Goal: Information Seeking & Learning: Learn about a topic

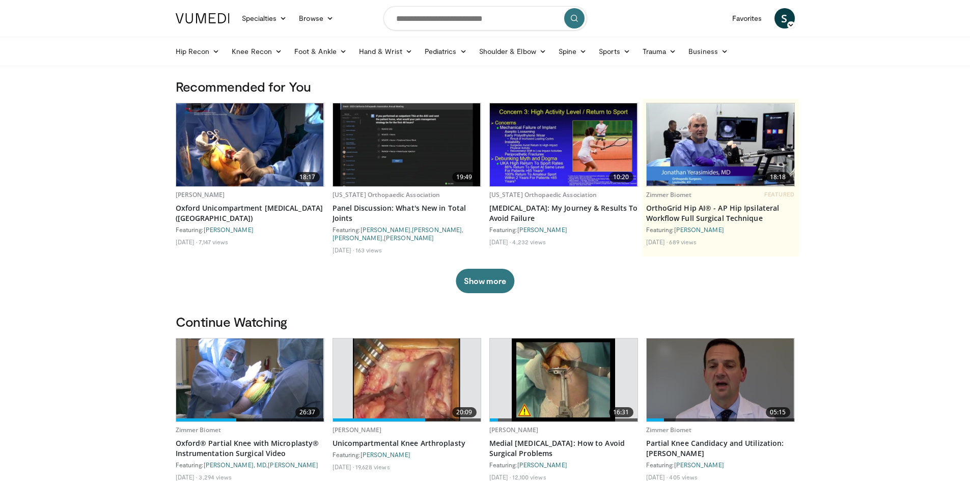
click at [792, 22] on icon at bounding box center [790, 24] width 7 height 7
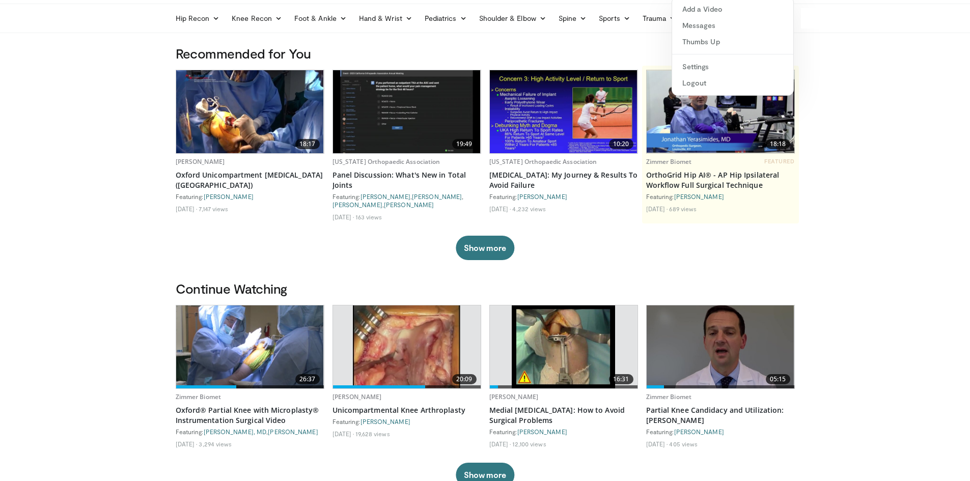
scroll to position [51, 0]
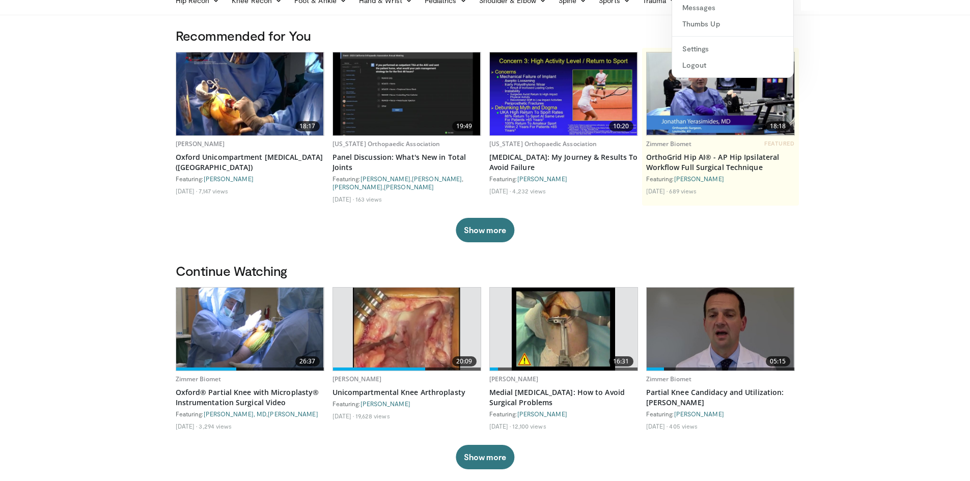
click at [251, 342] on img at bounding box center [250, 329] width 148 height 83
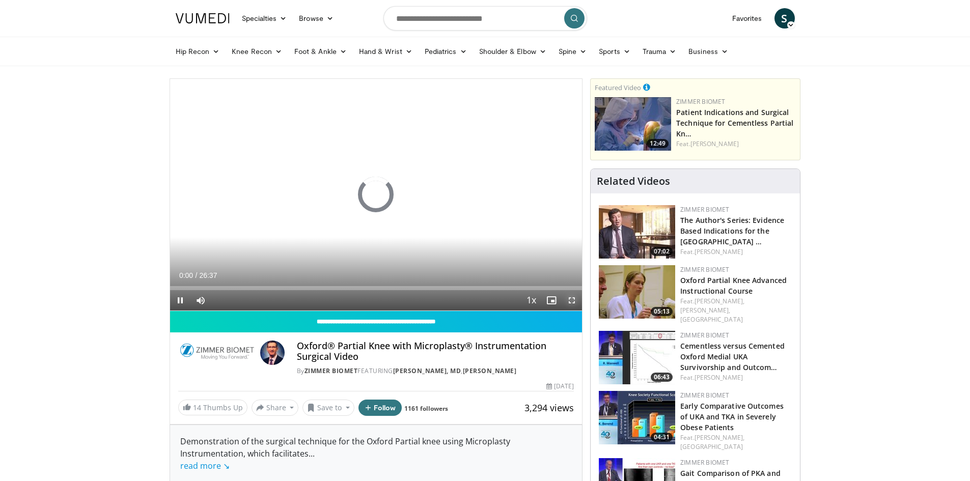
click at [571, 300] on span "Video Player" at bounding box center [572, 300] width 20 height 20
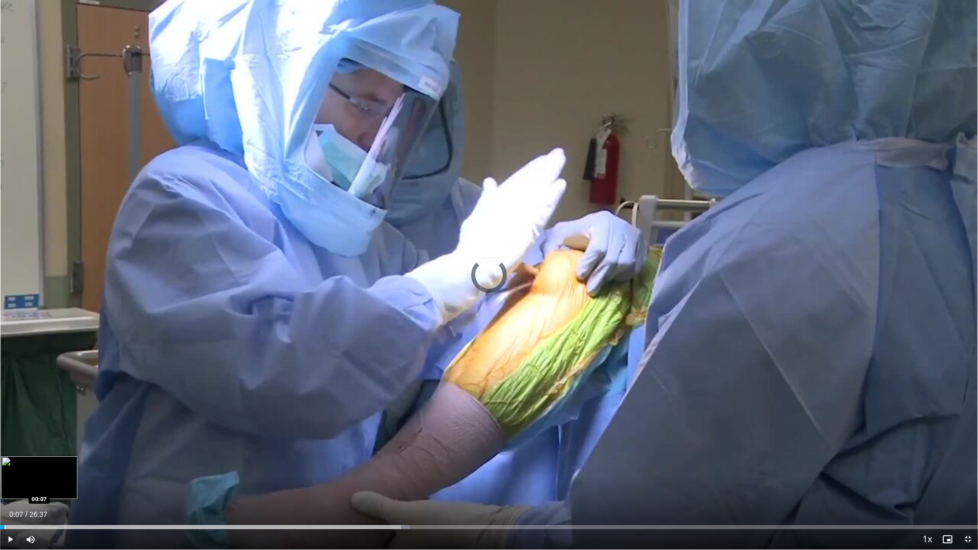
click at [5, 481] on div "Progress Bar" at bounding box center [5, 527] width 1 height 4
click at [16, 481] on div "Loaded : 3.13% 00:21 00:29" at bounding box center [489, 524] width 978 height 10
click at [24, 481] on div "Progress Bar" at bounding box center [24, 527] width 1 height 4
click at [33, 481] on div "Progress Bar" at bounding box center [33, 527] width 1 height 4
click at [39, 481] on div "Progress Bar" at bounding box center [39, 527] width 1 height 4
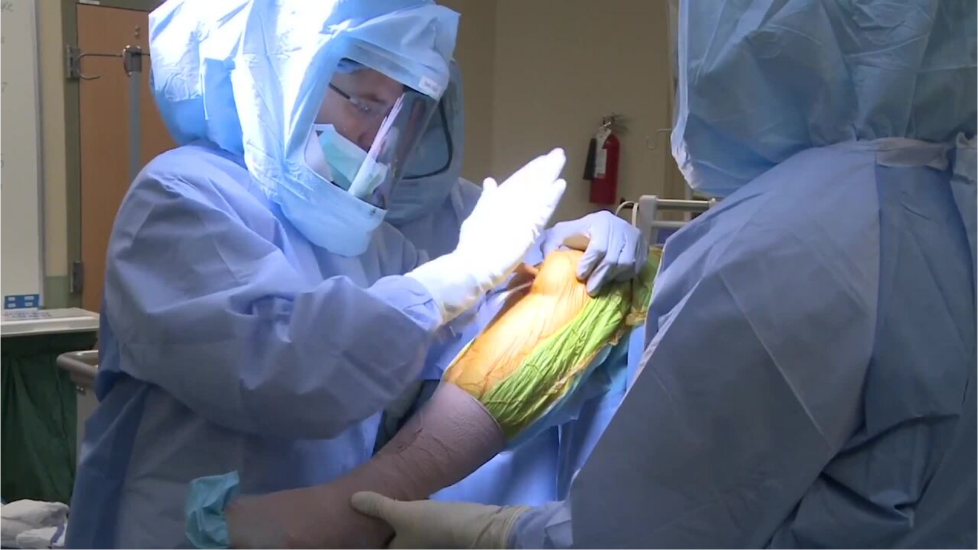
click at [50, 481] on video-js "**********" at bounding box center [489, 275] width 978 height 550
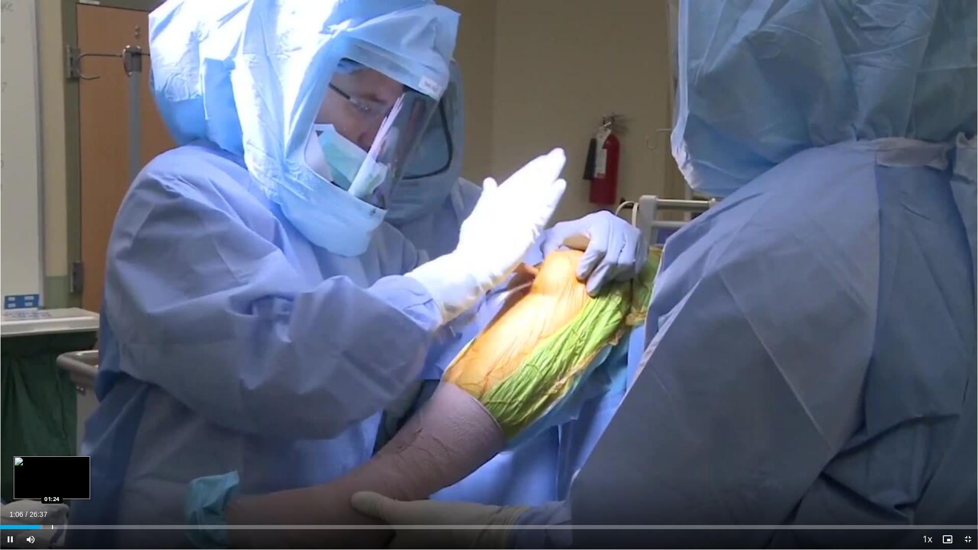
click at [52, 481] on div "Progress Bar" at bounding box center [52, 527] width 1 height 4
click at [58, 481] on div "Progress Bar" at bounding box center [58, 527] width 1 height 4
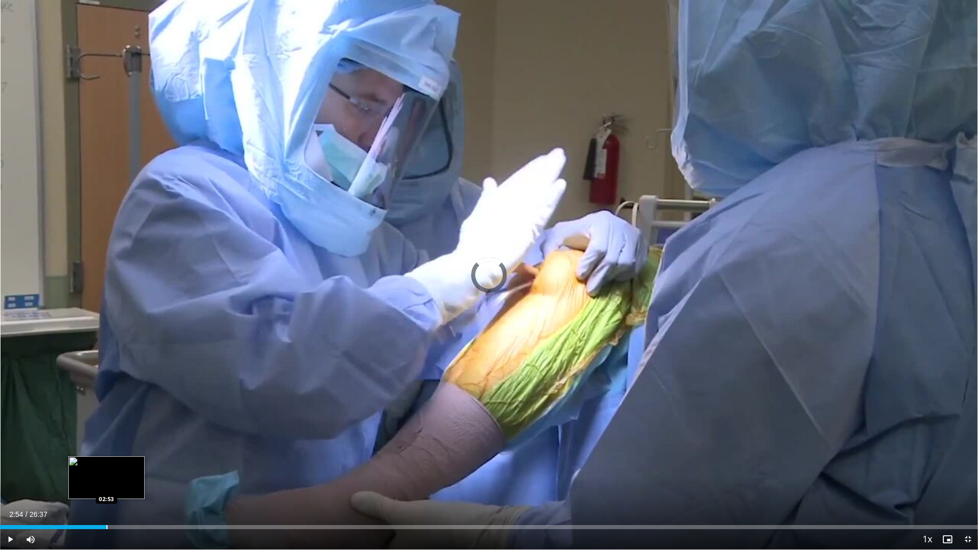
click at [107, 481] on div "Progress Bar" at bounding box center [106, 527] width 1 height 4
click at [116, 481] on div "Progress Bar" at bounding box center [116, 527] width 1 height 4
click at [127, 481] on div "Progress Bar" at bounding box center [127, 527] width 1 height 4
click at [142, 481] on div "Progress Bar" at bounding box center [141, 527] width 1 height 4
click at [157, 481] on div "Loaded : 0.00% 03:51 04:16" at bounding box center [489, 524] width 978 height 10
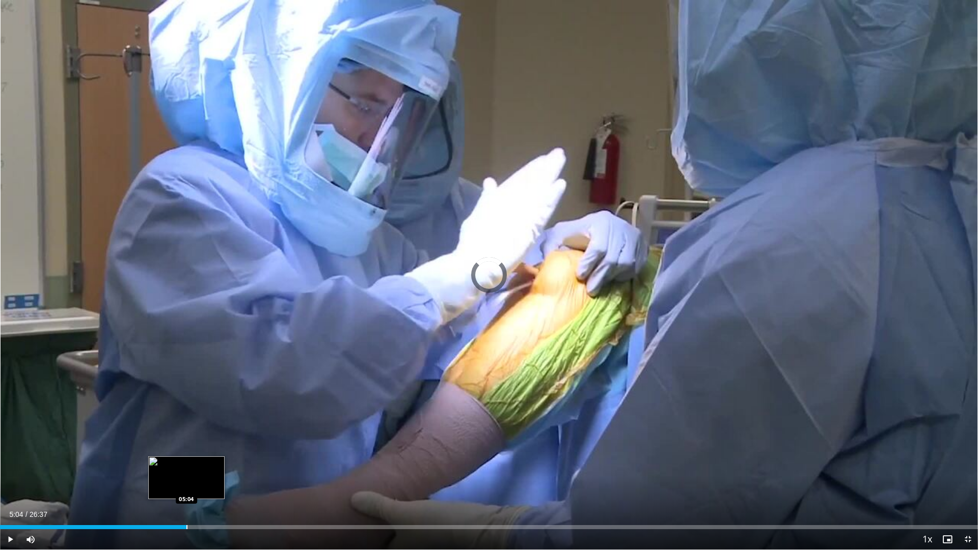
click at [187, 481] on div "Loaded : 0.00% 04:16 05:04" at bounding box center [489, 524] width 978 height 10
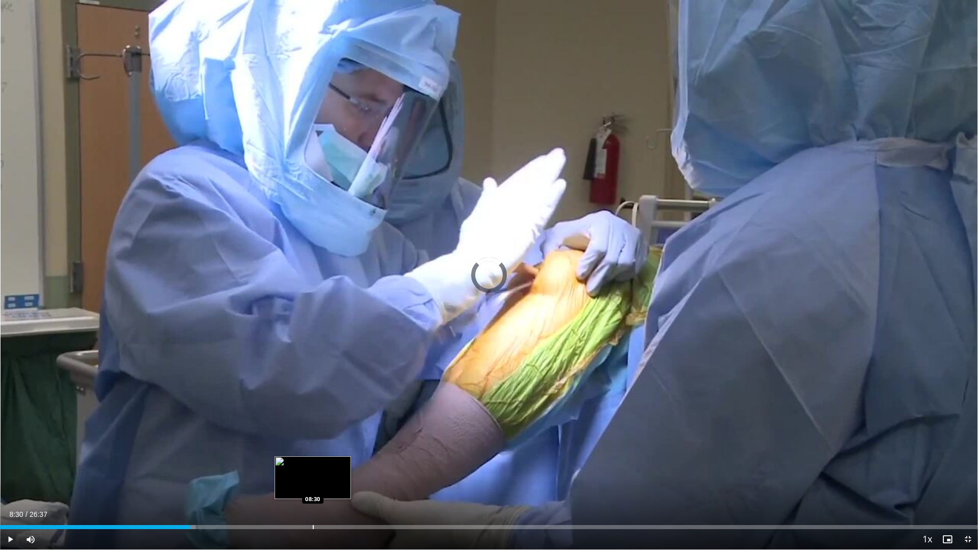
click at [313, 481] on div "Loaded : 20.02% 08:30 08:30" at bounding box center [489, 524] width 978 height 10
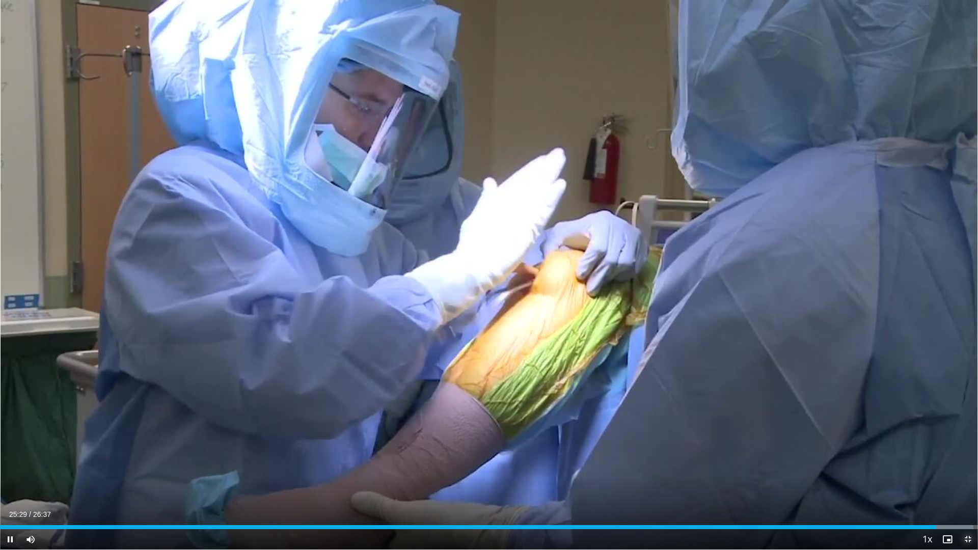
click at [966, 481] on span "Video Player" at bounding box center [967, 539] width 20 height 20
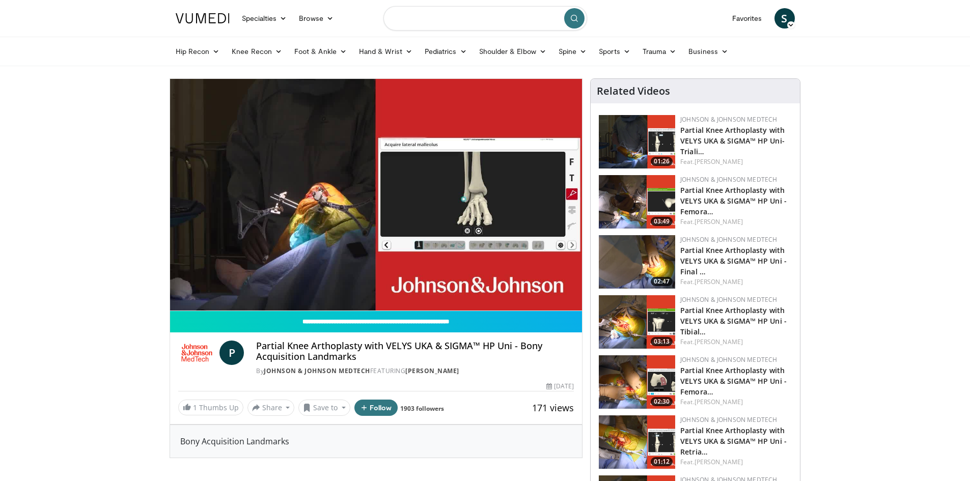
click at [428, 21] on input "Search topics, interventions" at bounding box center [485, 18] width 204 height 24
type input "**********"
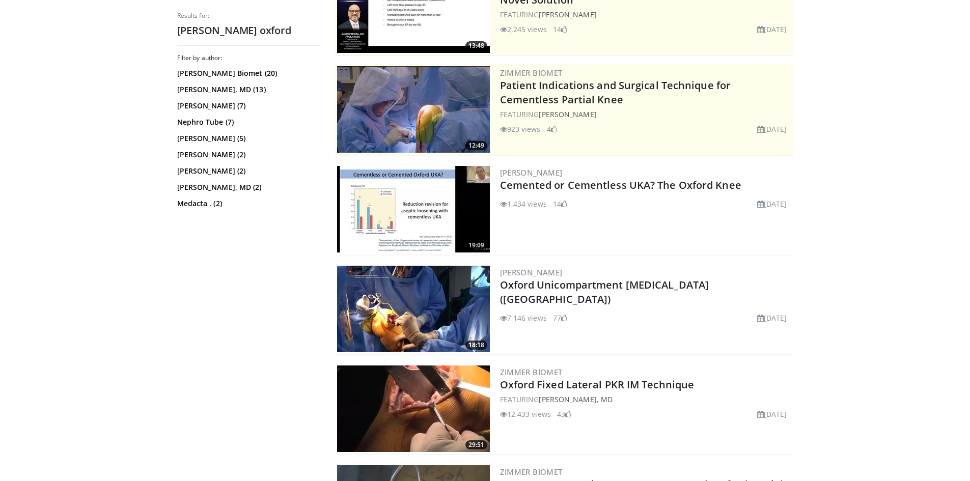
scroll to position [153, 0]
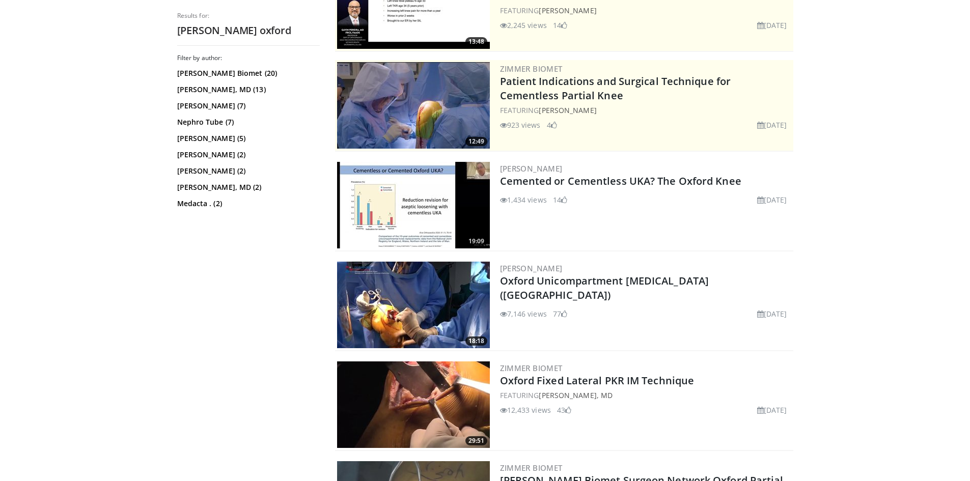
click at [445, 403] on img at bounding box center [413, 405] width 153 height 87
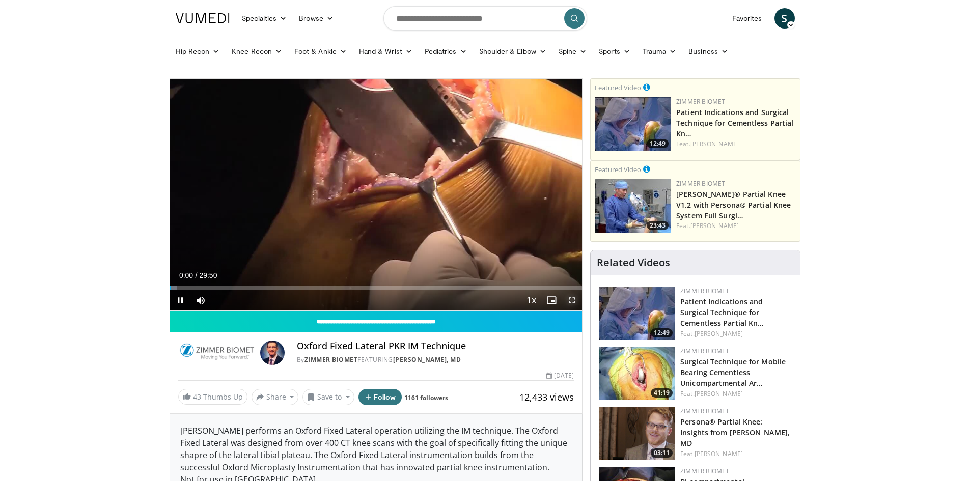
click at [573, 299] on span "Video Player" at bounding box center [572, 300] width 20 height 20
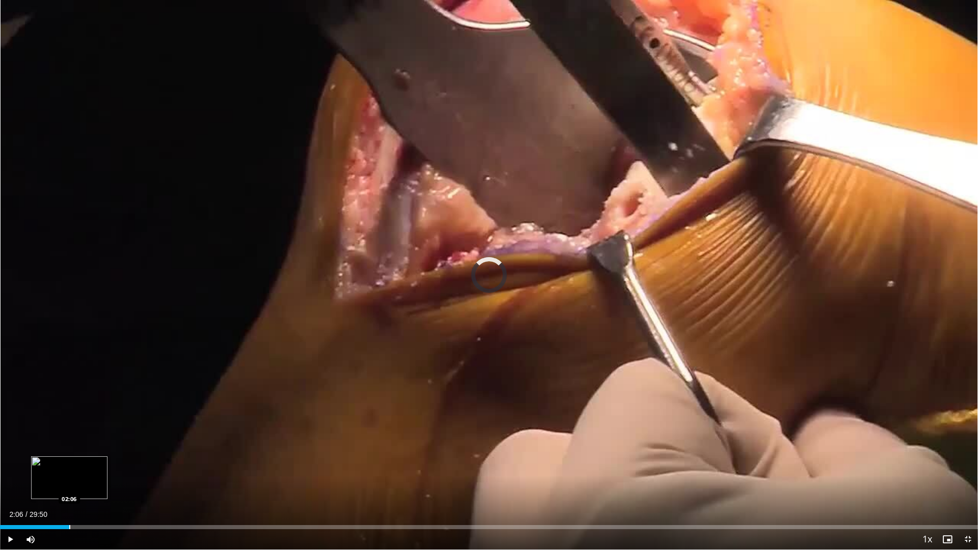
click at [69, 481] on div "Progress Bar" at bounding box center [69, 527] width 1 height 4
click at [85, 481] on div "Progress Bar" at bounding box center [85, 527] width 1 height 4
click at [13, 481] on span "Video Player" at bounding box center [10, 539] width 20 height 20
click at [966, 481] on span "Video Player" at bounding box center [967, 539] width 20 height 20
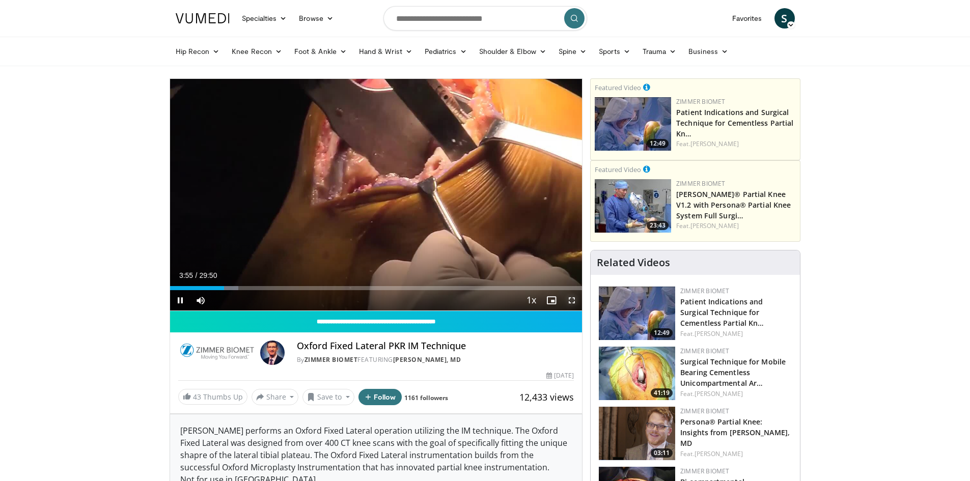
click at [574, 300] on span "Video Player" at bounding box center [572, 300] width 20 height 20
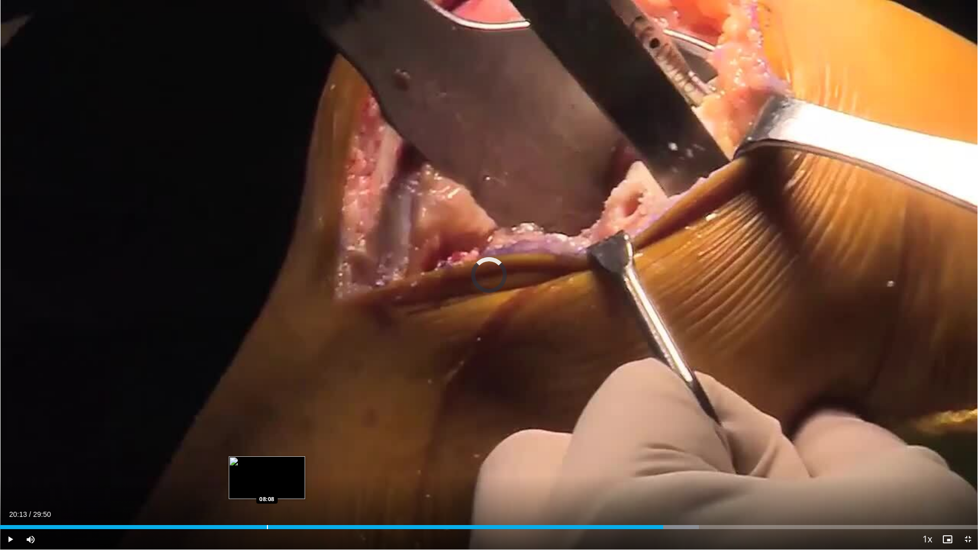
click at [266, 481] on div "Loaded : 71.47% 20:13 08:08" at bounding box center [489, 524] width 978 height 10
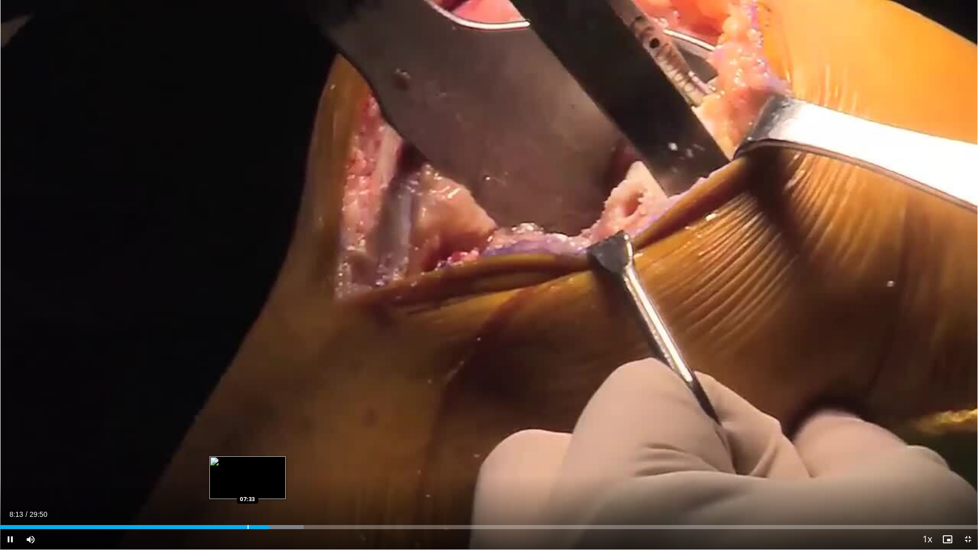
click at [247, 481] on div "Progress Bar" at bounding box center [247, 527] width 1 height 4
click at [220, 481] on div "Loaded : 24.60% 06:43 06:44" at bounding box center [489, 527] width 978 height 4
click at [238, 481] on div "Progress Bar" at bounding box center [238, 527] width 1 height 4
click at [246, 481] on div "Progress Bar" at bounding box center [246, 527] width 1 height 4
drag, startPoint x: 263, startPoint y: 523, endPoint x: 269, endPoint y: 525, distance: 6.4
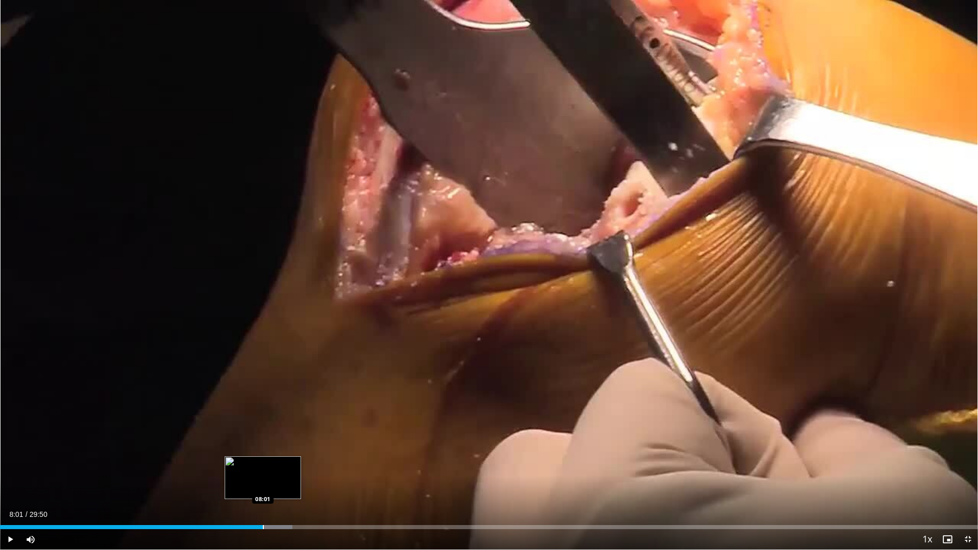
click at [263, 481] on div "Loaded : 29.92% 08:01 08:01" at bounding box center [489, 524] width 978 height 10
click at [272, 481] on div "Progress Bar" at bounding box center [272, 527] width 1 height 4
click at [281, 481] on div "Progress Bar" at bounding box center [281, 527] width 1 height 4
click at [292, 481] on div "Progress Bar" at bounding box center [292, 527] width 1 height 4
click at [305, 481] on div "Progress Bar" at bounding box center [305, 527] width 1 height 4
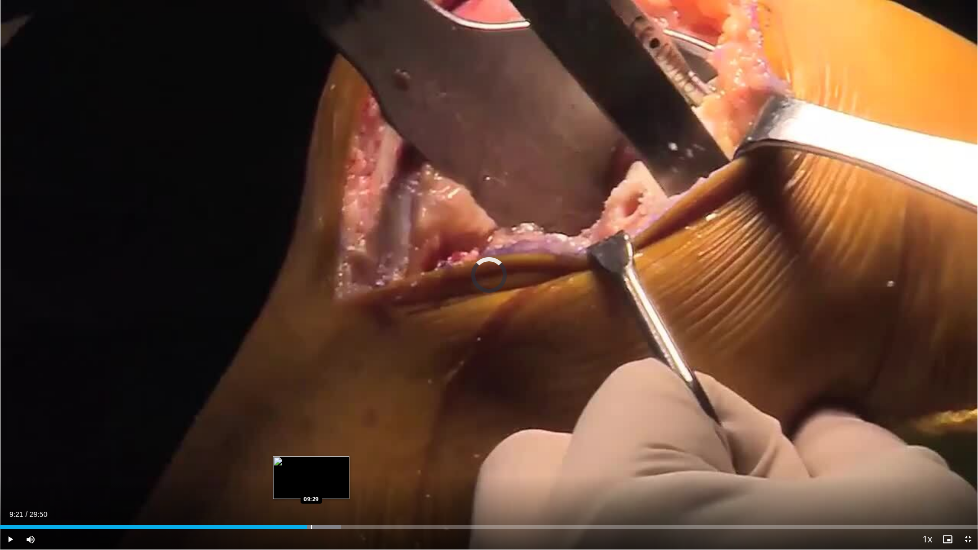
click at [312, 481] on div "Progress Bar" at bounding box center [311, 527] width 1 height 4
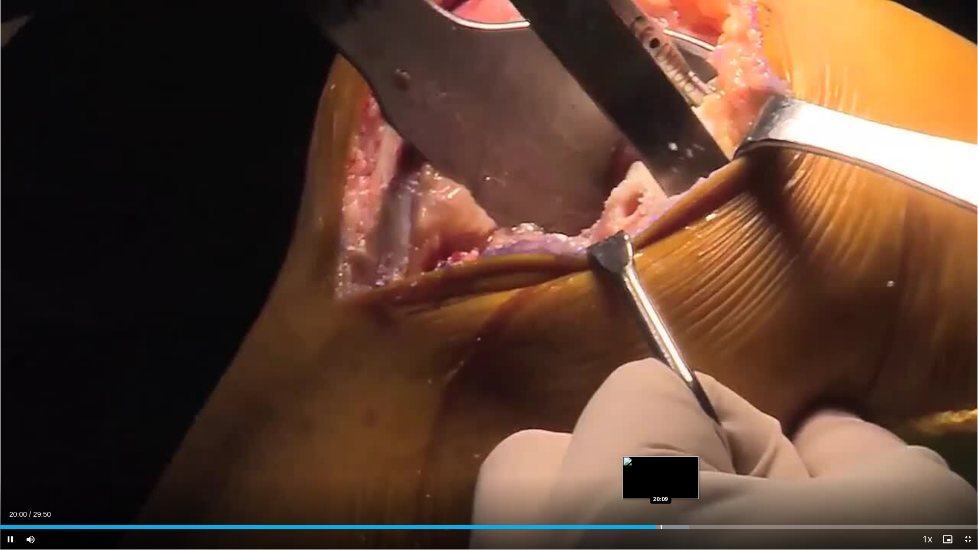
click at [660, 481] on div "Progress Bar" at bounding box center [660, 527] width 1 height 4
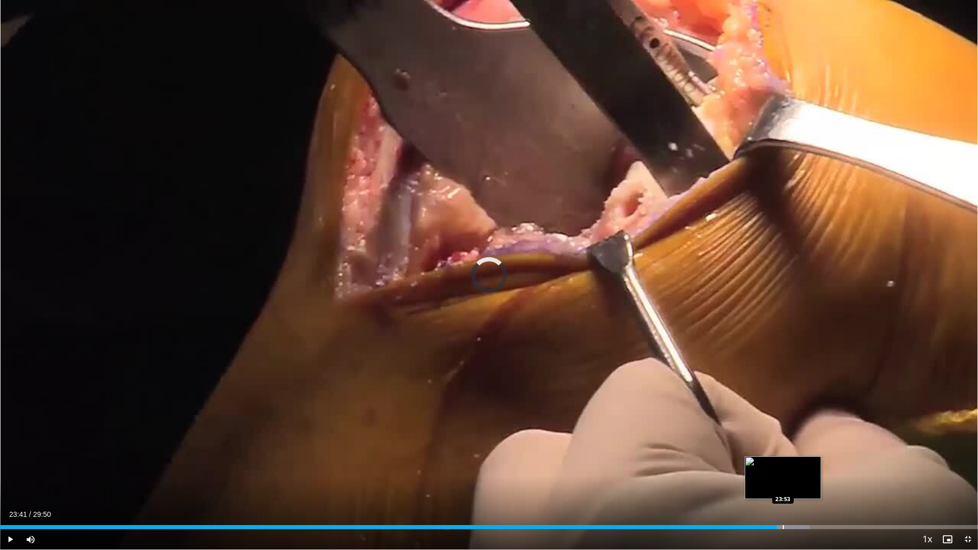
click at [783, 481] on div "Loaded : 82.75% 23:41 23:53" at bounding box center [489, 524] width 978 height 10
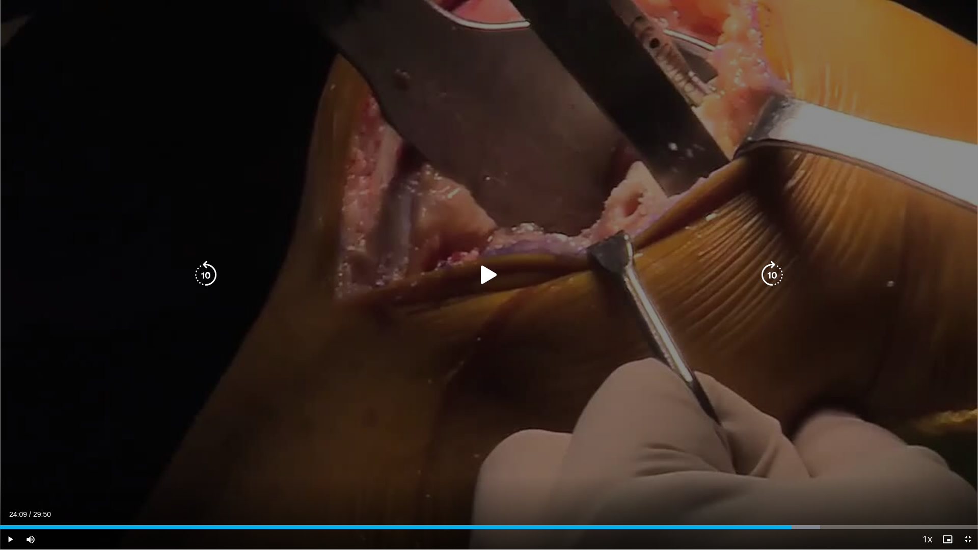
click at [791, 481] on div "Loaded : 83.87% 24:00 24:09" at bounding box center [489, 524] width 978 height 10
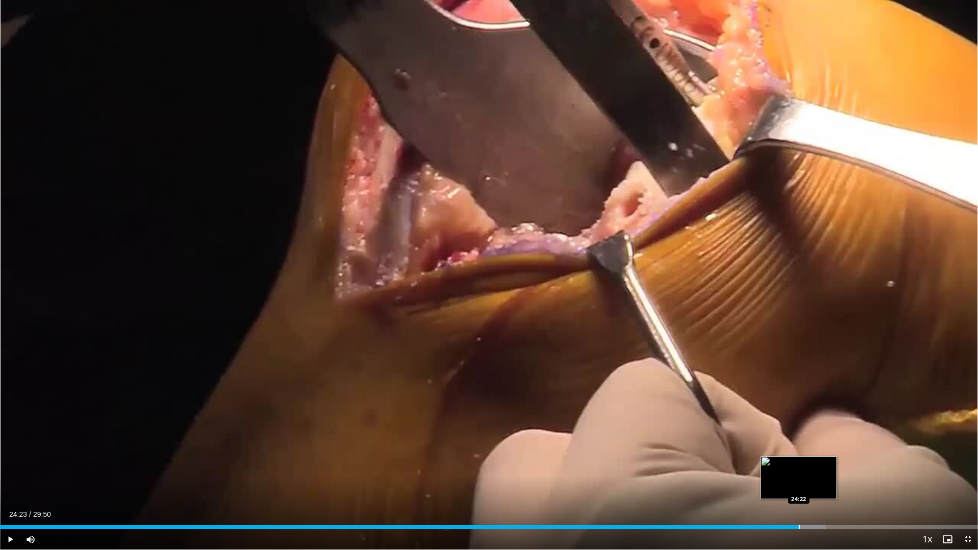
click at [799, 481] on div "Progress Bar" at bounding box center [798, 527] width 1 height 4
click at [807, 481] on div "Progress Bar" at bounding box center [807, 527] width 1 height 4
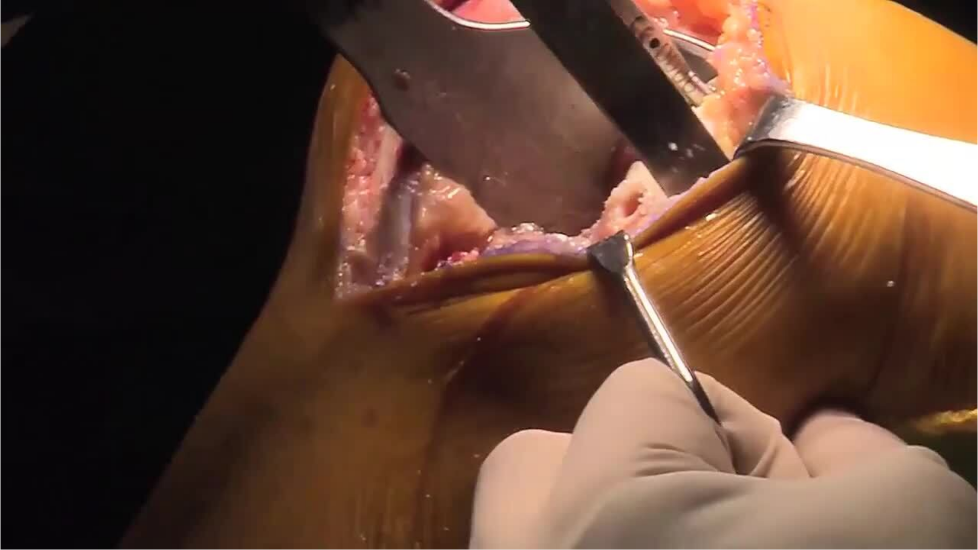
click at [816, 481] on video-js "**********" at bounding box center [489, 275] width 978 height 550
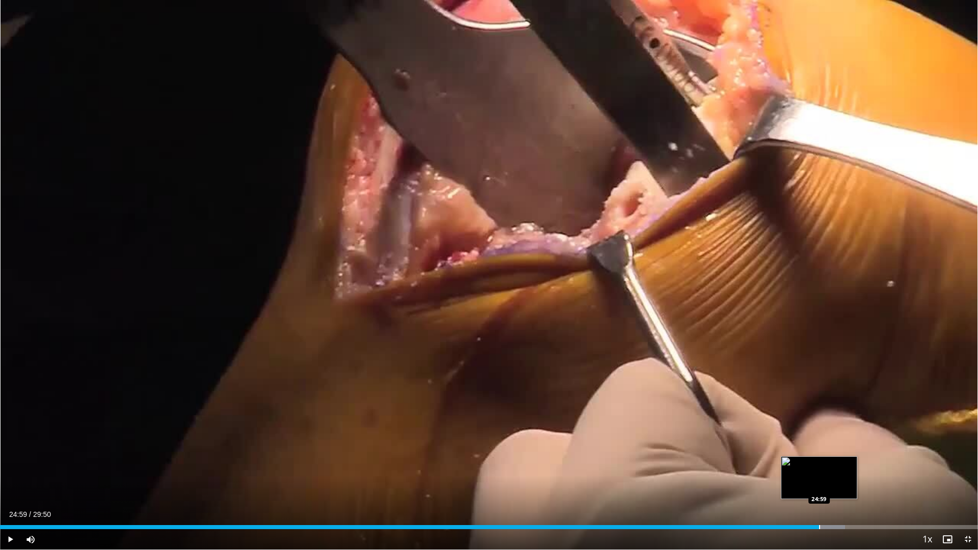
click at [819, 481] on div "Progress Bar" at bounding box center [819, 527] width 1 height 4
click at [829, 481] on div "Loaded : 87.78% 25:09 25:18" at bounding box center [489, 524] width 978 height 10
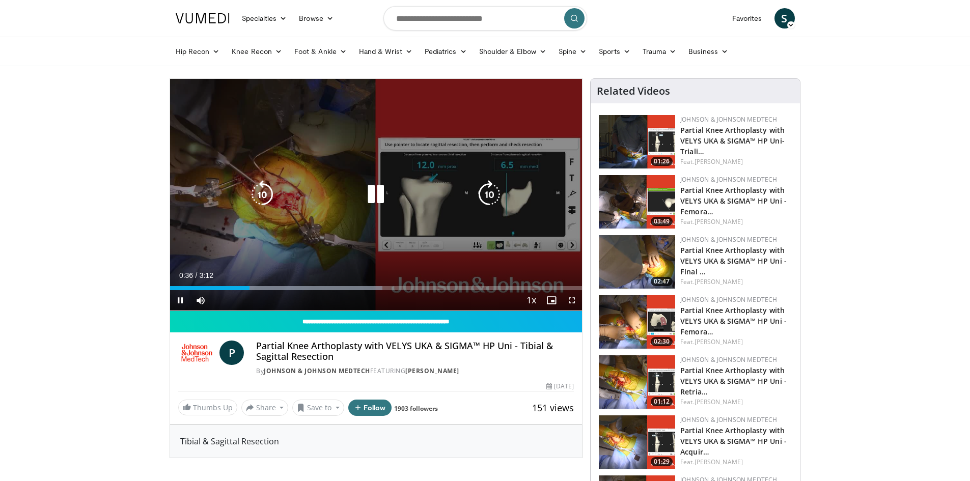
click at [279, 185] on div "Video Player" at bounding box center [375, 194] width 247 height 20
click at [375, 193] on icon "Video Player" at bounding box center [376, 194] width 29 height 29
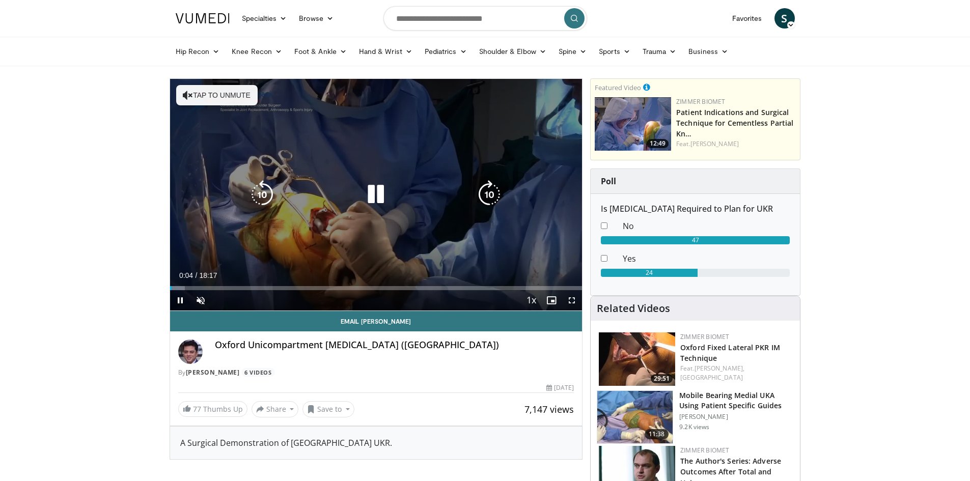
click at [378, 200] on icon "Video Player" at bounding box center [376, 194] width 29 height 29
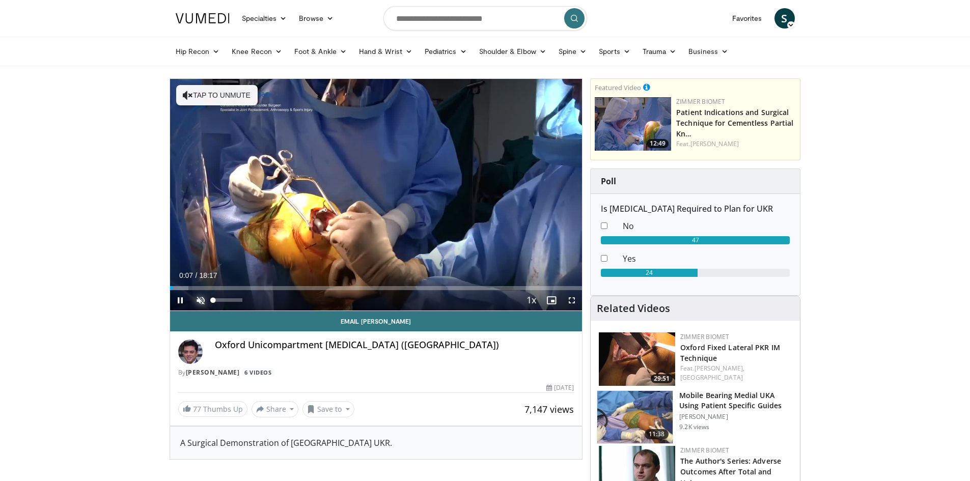
click at [204, 299] on span "Video Player" at bounding box center [200, 300] width 20 height 20
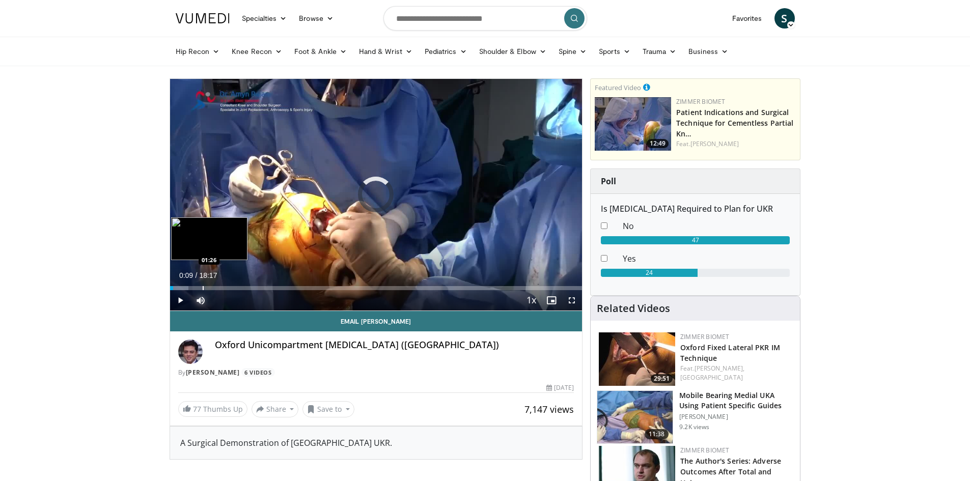
click at [203, 288] on div "Progress Bar" at bounding box center [203, 288] width 1 height 4
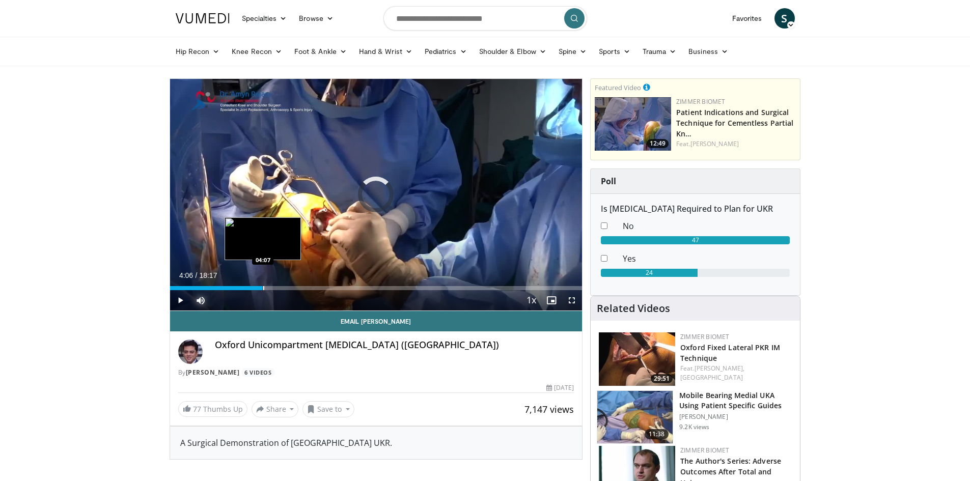
click at [263, 288] on div "Progress Bar" at bounding box center [263, 288] width 1 height 4
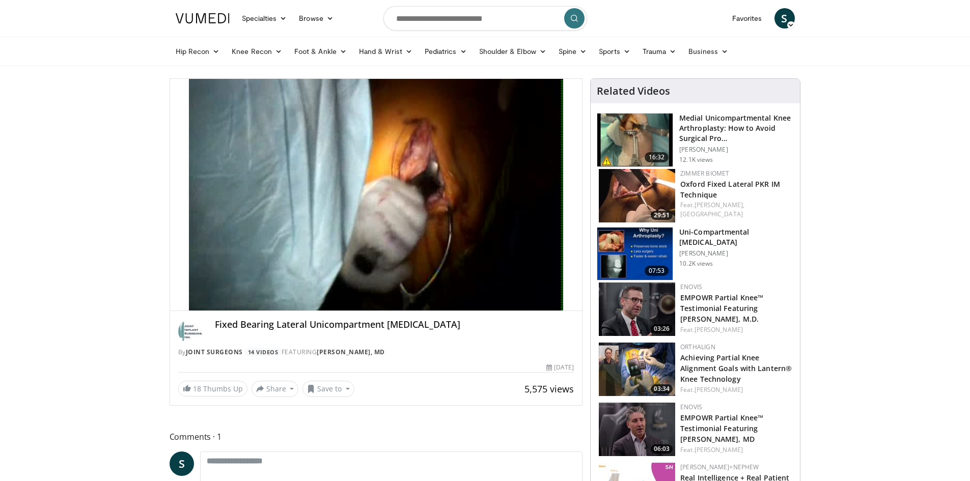
drag, startPoint x: 216, startPoint y: 299, endPoint x: 250, endPoint y: 298, distance: 33.6
click at [250, 298] on video-js "**********" at bounding box center [376, 195] width 412 height 232
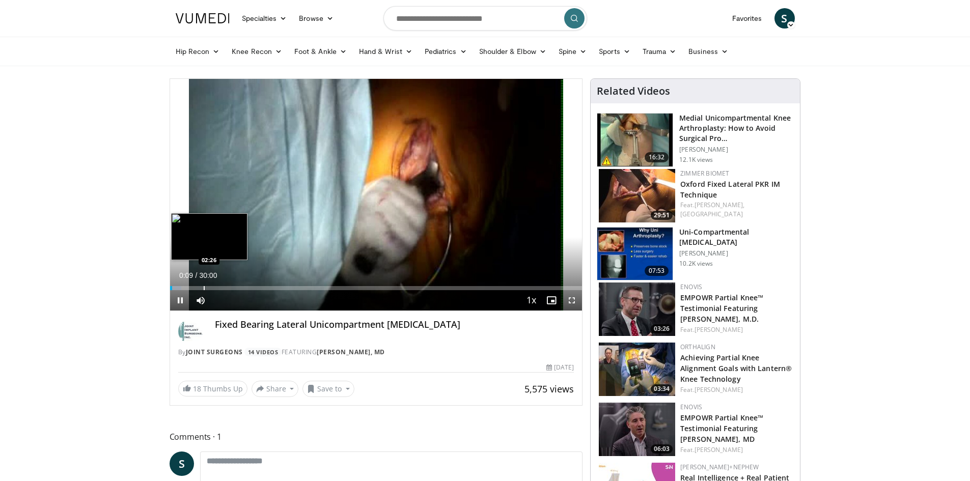
click at [204, 286] on div "Progress Bar" at bounding box center [204, 288] width 1 height 4
click at [243, 287] on div "Progress Bar" at bounding box center [243, 288] width 1 height 4
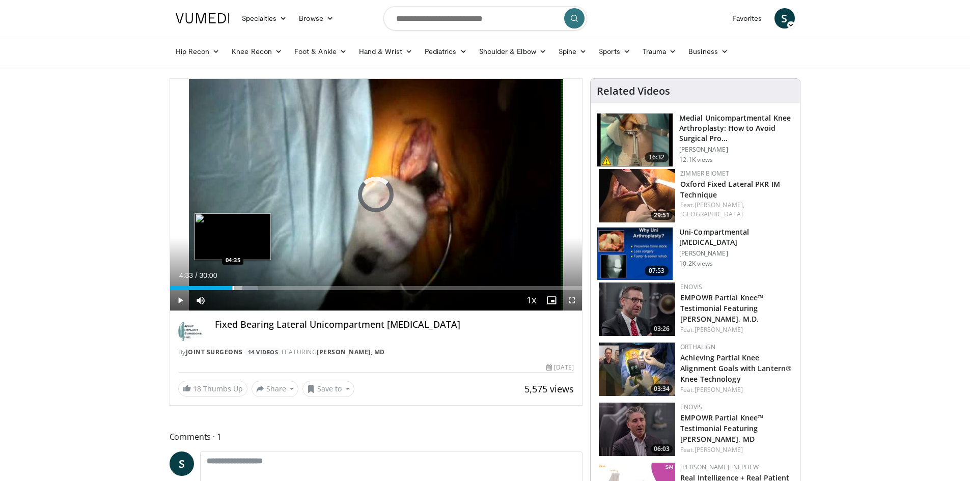
click at [233, 289] on div "Progress Bar" at bounding box center [233, 288] width 1 height 4
click at [228, 289] on div "04:39" at bounding box center [199, 288] width 58 height 4
click at [570, 298] on span "Video Player" at bounding box center [572, 300] width 20 height 20
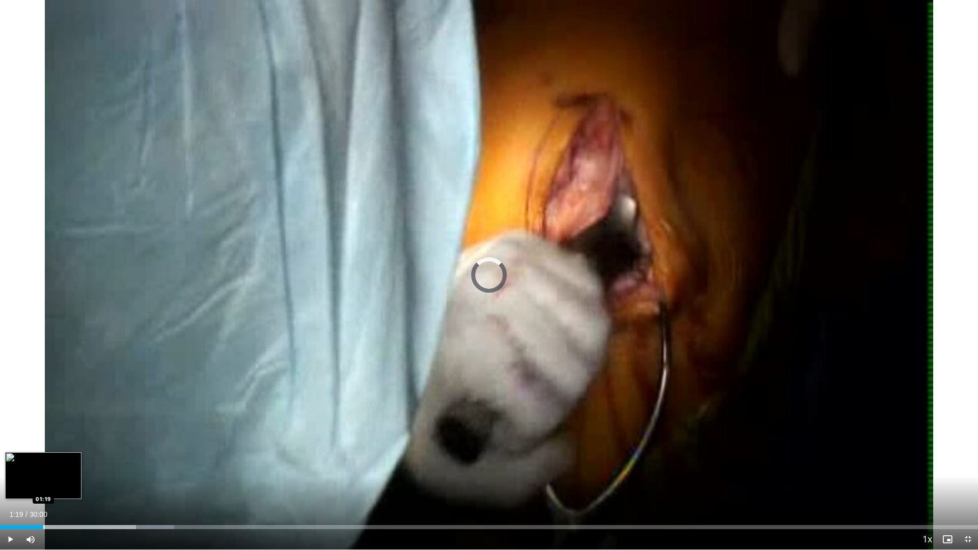
click at [43, 481] on div "Loaded : 17.79% 01:19 01:19" at bounding box center [489, 524] width 978 height 10
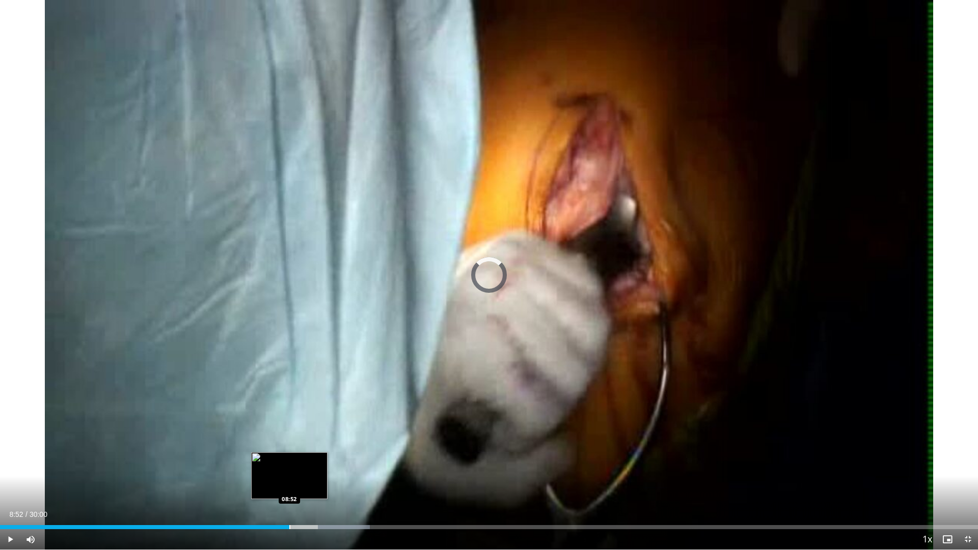
click at [289, 481] on div "Loaded : 37.81% 08:52 08:52" at bounding box center [489, 524] width 978 height 10
click at [256, 481] on div "Loaded : 33.36% 08:56 07:52" at bounding box center [489, 524] width 978 height 10
click at [264, 481] on div "Progress Bar" at bounding box center [264, 527] width 1 height 4
click at [299, 481] on div "Loaded : 33.06% 08:53 09:10" at bounding box center [489, 524] width 978 height 10
click at [306, 481] on div "Progress Bar" at bounding box center [306, 527] width 1 height 4
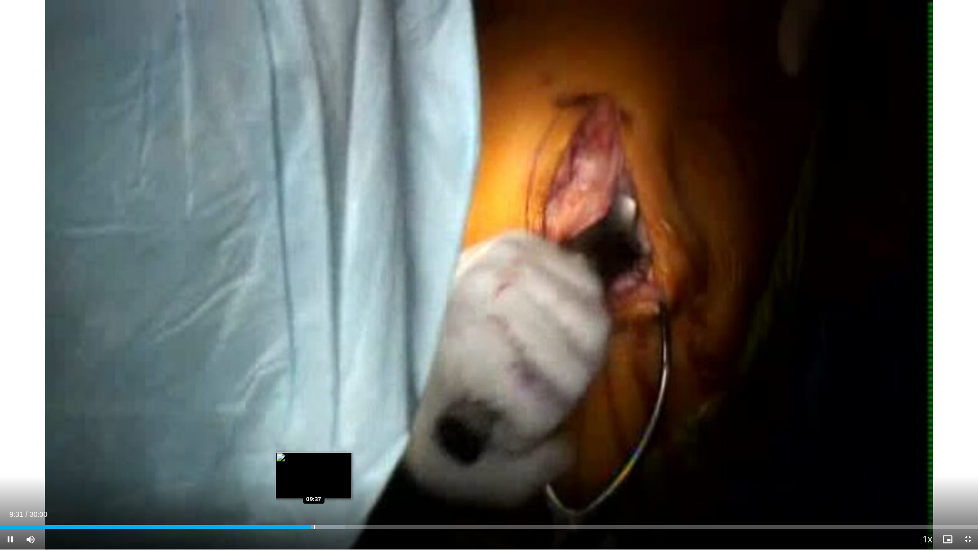
click at [314, 481] on video-js "**********" at bounding box center [489, 275] width 978 height 550
click at [341, 481] on div "Progress Bar" at bounding box center [341, 527] width 1 height 4
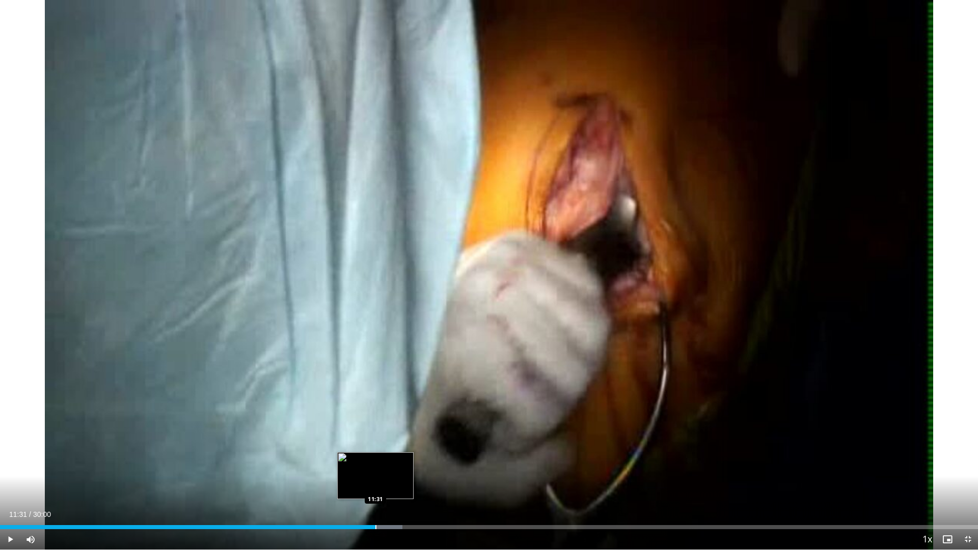
click at [375, 481] on div "Progress Bar" at bounding box center [375, 527] width 1 height 4
click at [385, 481] on div "Loaded : 42.43% 11:43 11:49" at bounding box center [489, 524] width 978 height 10
click at [394, 481] on div "Loaded : 43.37% 11:55 12:05" at bounding box center [489, 524] width 978 height 10
click at [401, 481] on div "Progress Bar" at bounding box center [401, 527] width 1 height 4
click at [421, 481] on div "Loaded : 47.82% 12:55 12:56" at bounding box center [489, 527] width 978 height 4
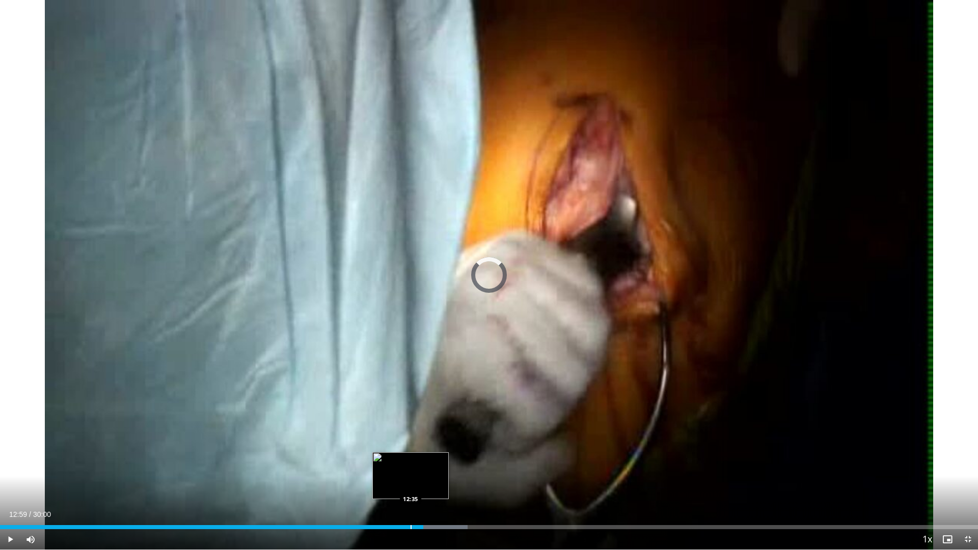
click at [410, 481] on div "Loaded : 47.82% 12:59 12:35" at bounding box center [489, 524] width 978 height 10
click at [404, 481] on div "Loaded : 0.00% 12:23 12:24" at bounding box center [489, 527] width 978 height 4
click at [399, 481] on div "Loaded : 0.00% 12:15 12:16" at bounding box center [489, 527] width 978 height 4
click at [441, 481] on div "Progress Bar" at bounding box center [441, 527] width 1 height 4
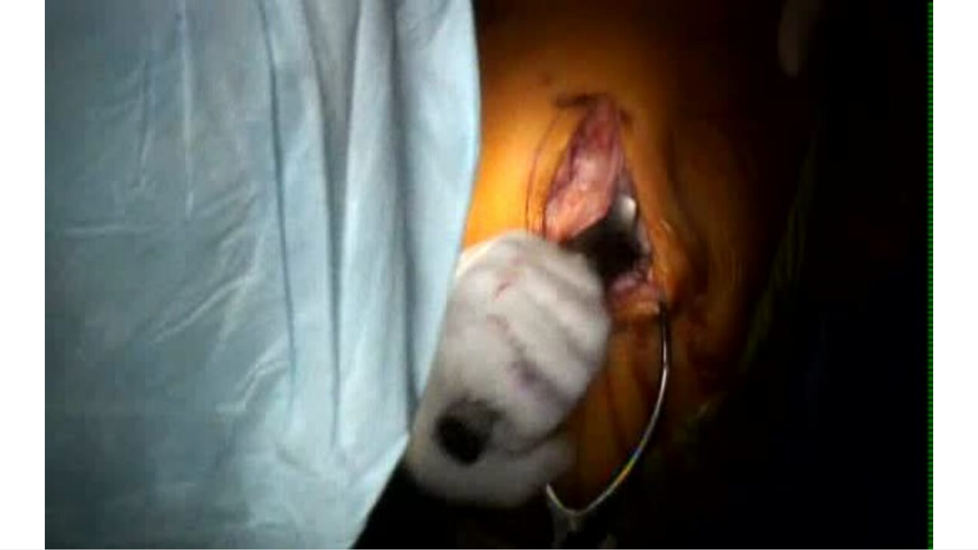
click at [449, 481] on video-js "**********" at bounding box center [489, 275] width 978 height 550
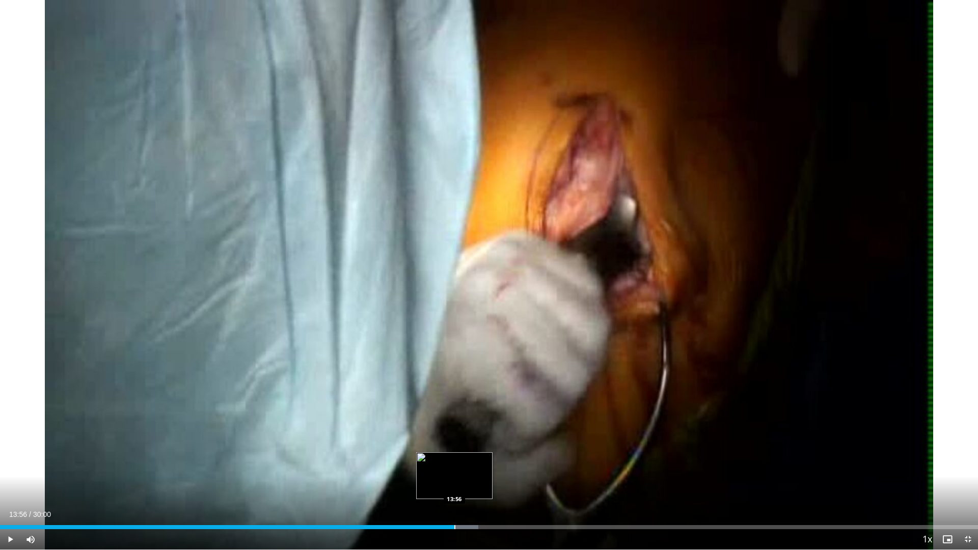
click at [454, 481] on div "Progress Bar" at bounding box center [454, 527] width 1 height 4
click at [461, 481] on div "Progress Bar" at bounding box center [461, 527] width 1 height 4
click at [467, 481] on div "Progress Bar" at bounding box center [467, 527] width 1 height 4
click at [475, 481] on div "Progress Bar" at bounding box center [475, 527] width 1 height 4
click at [486, 481] on div "Loaded : 52.27% 14:54 14:54" at bounding box center [489, 524] width 978 height 10
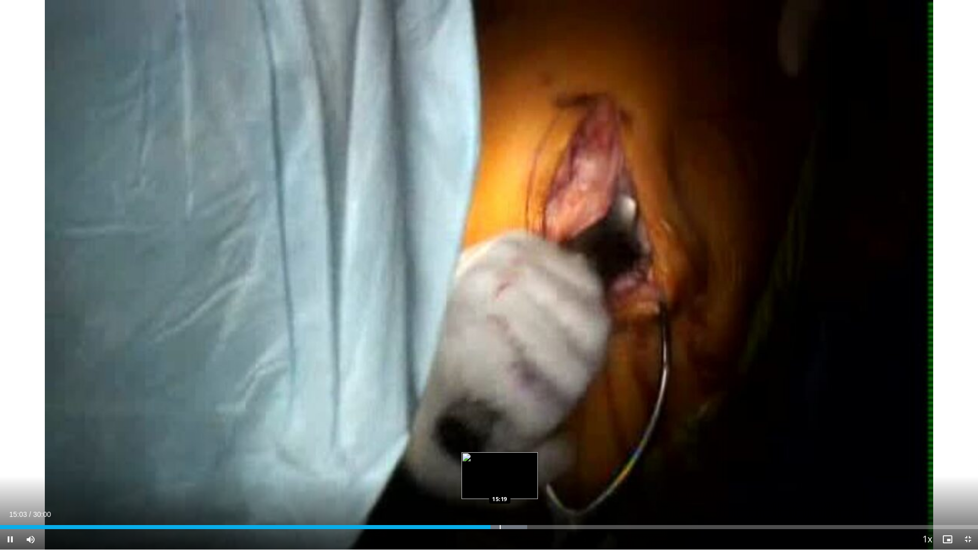
click at [500, 481] on div "Progress Bar" at bounding box center [500, 527] width 1 height 4
click at [510, 481] on div "Progress Bar" at bounding box center [510, 527] width 1 height 4
click at [506, 481] on div "Progress Bar" at bounding box center [506, 527] width 1 height 4
click at [501, 481] on div "Progress Bar" at bounding box center [501, 527] width 1 height 4
click at [493, 481] on div "Loaded : 56.16% 15:24 15:08" at bounding box center [489, 524] width 978 height 10
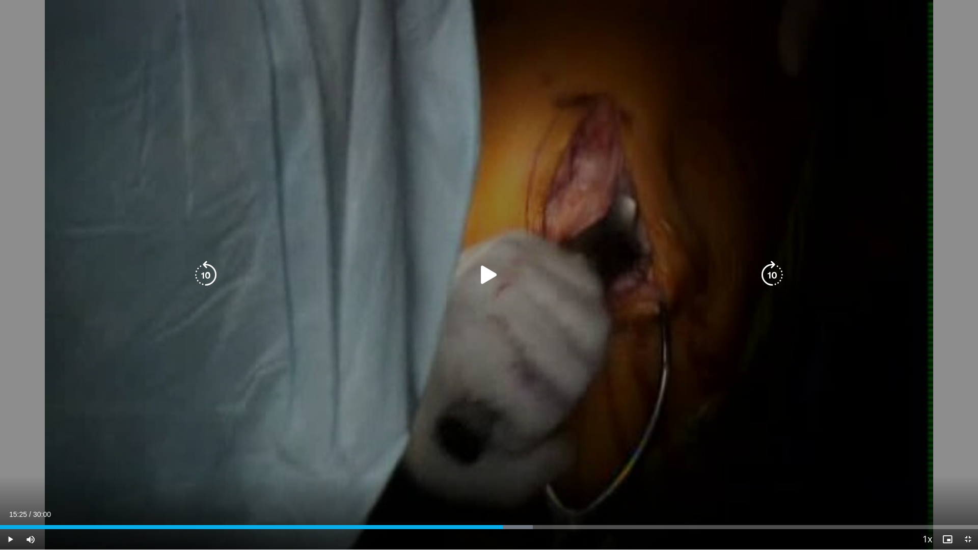
click at [503, 481] on div "Loaded : 54.49% 15:25 15:20" at bounding box center [489, 527] width 978 height 4
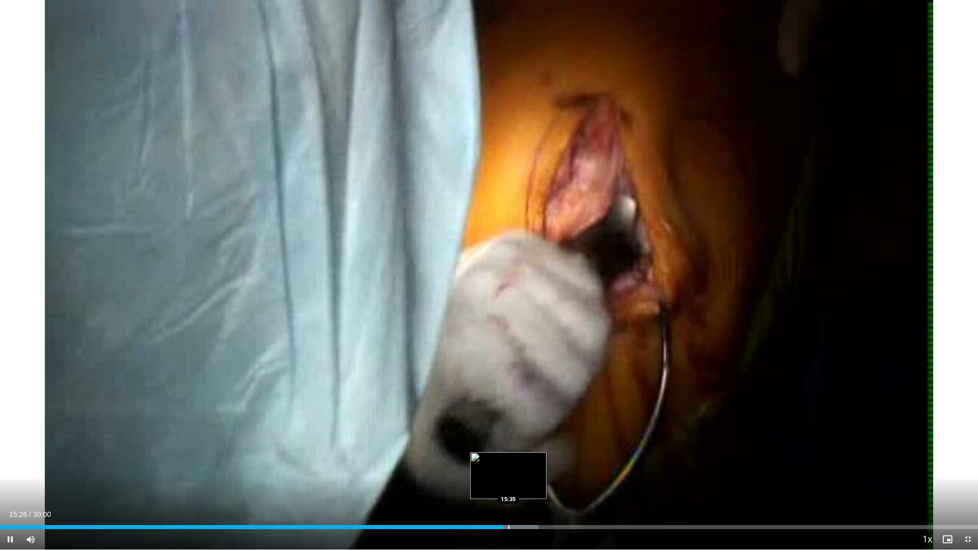
click at [509, 481] on div "Progress Bar" at bounding box center [508, 527] width 1 height 4
click at [516, 481] on div "Progress Bar" at bounding box center [516, 527] width 1 height 4
click at [525, 481] on div "Loaded : 56.16% 15:51 16:06" at bounding box center [489, 524] width 978 height 10
click at [538, 481] on div "Progress Bar" at bounding box center [532, 527] width 45 height 4
click at [547, 481] on div "Loaded : 58.94% 16:39 16:47" at bounding box center [489, 524] width 978 height 10
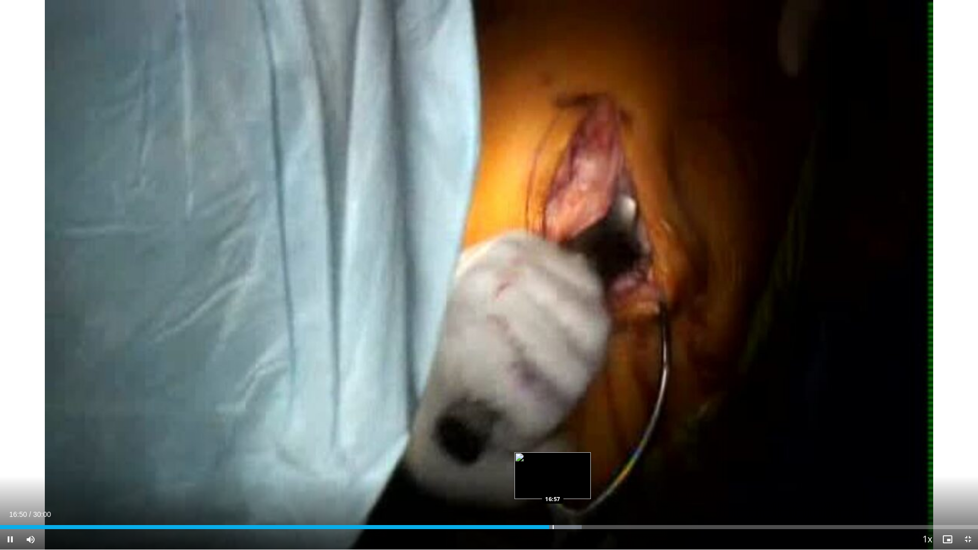
click at [552, 481] on div "Loaded : 59.50% 16:50 16:57" at bounding box center [489, 524] width 978 height 10
click at [564, 481] on div "Progress Bar" at bounding box center [564, 527] width 1 height 4
click at [573, 481] on div "Progress Bar" at bounding box center [573, 527] width 1 height 4
drag, startPoint x: 584, startPoint y: 527, endPoint x: 591, endPoint y: 527, distance: 6.6
click at [585, 481] on div "Progress Bar" at bounding box center [584, 527] width 1 height 4
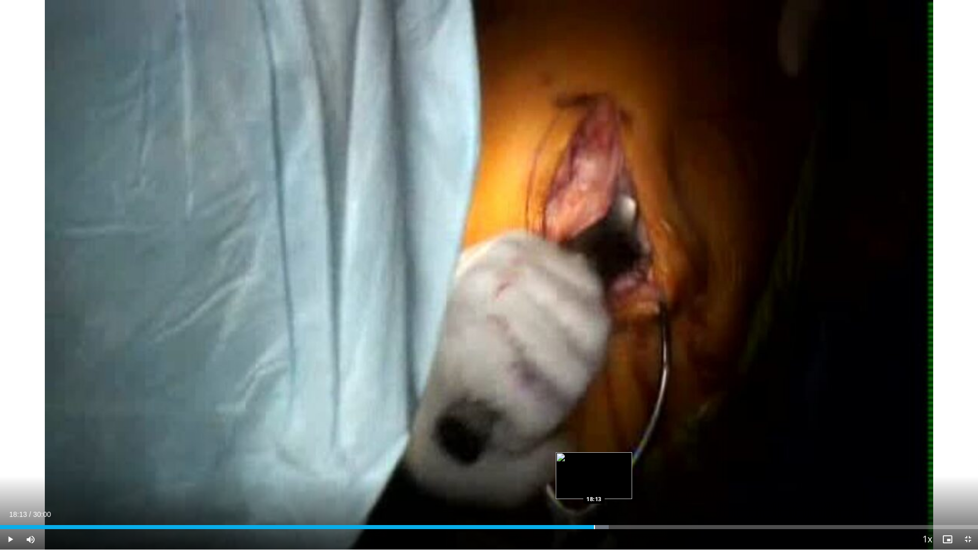
click at [594, 481] on div "Loaded : 62.26% 17:56 18:13" at bounding box center [489, 527] width 978 height 4
drag, startPoint x: 599, startPoint y: 528, endPoint x: 606, endPoint y: 528, distance: 6.6
click at [603, 481] on div "Loaded : 63.39% 18:15 18:23" at bounding box center [489, 527] width 978 height 4
click at [610, 481] on div "Progress Bar" at bounding box center [610, 527] width 1 height 4
click at [626, 481] on div "Loaded : 67.22% 19:13 19:13" at bounding box center [489, 524] width 978 height 10
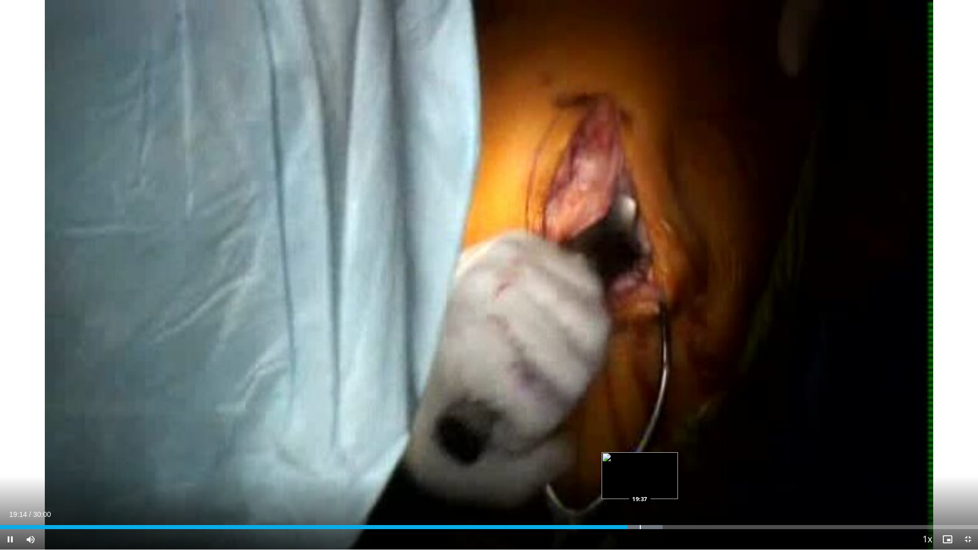
click at [640, 481] on div "Progress Bar" at bounding box center [640, 527] width 1 height 4
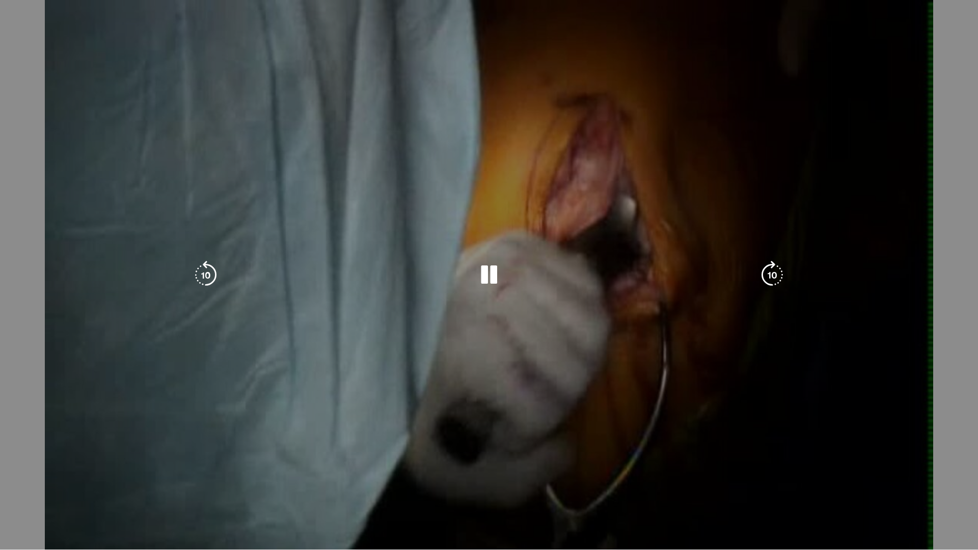
click at [648, 481] on video-js "**********" at bounding box center [489, 275] width 978 height 550
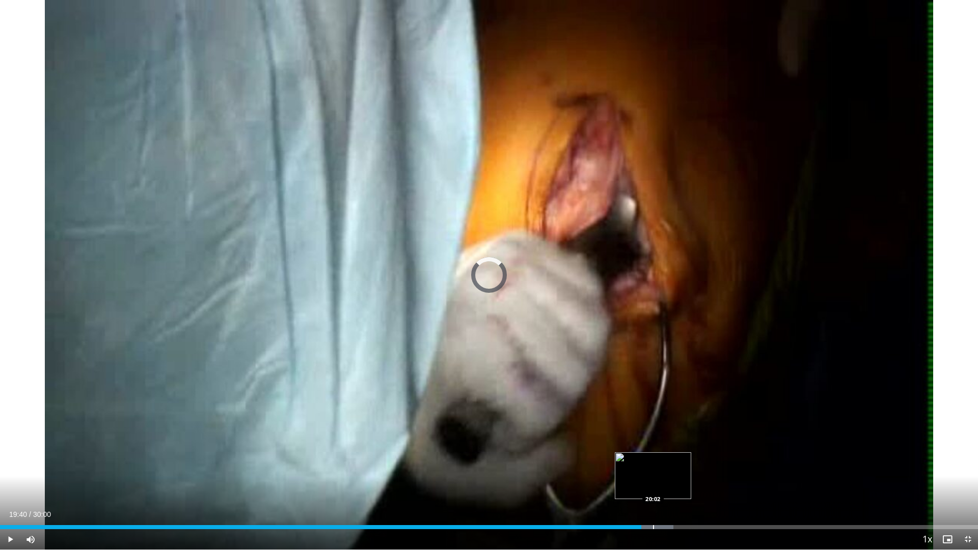
click at [653, 481] on div "Progress Bar" at bounding box center [653, 527] width 1 height 4
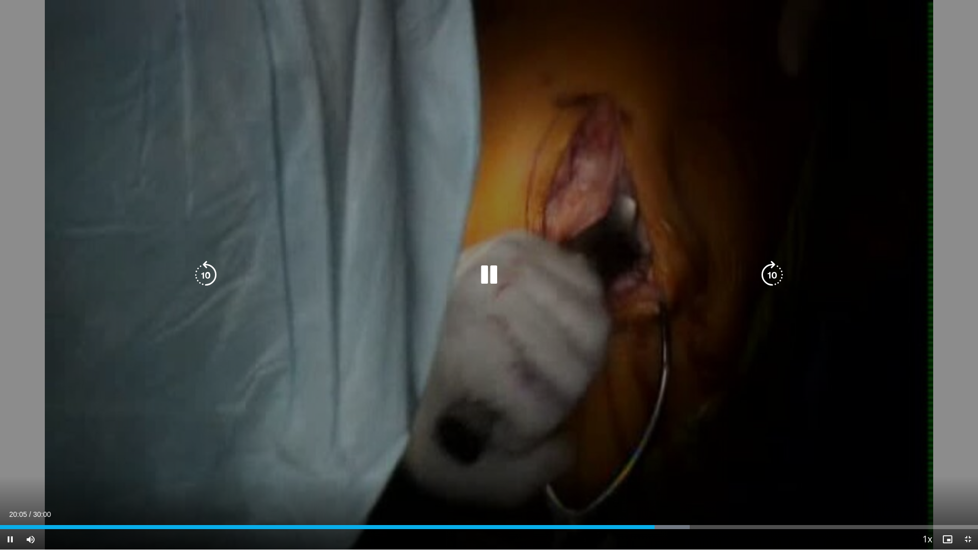
click at [0, 0] on div "Progress Bar" at bounding box center [0, 0] width 0 height 0
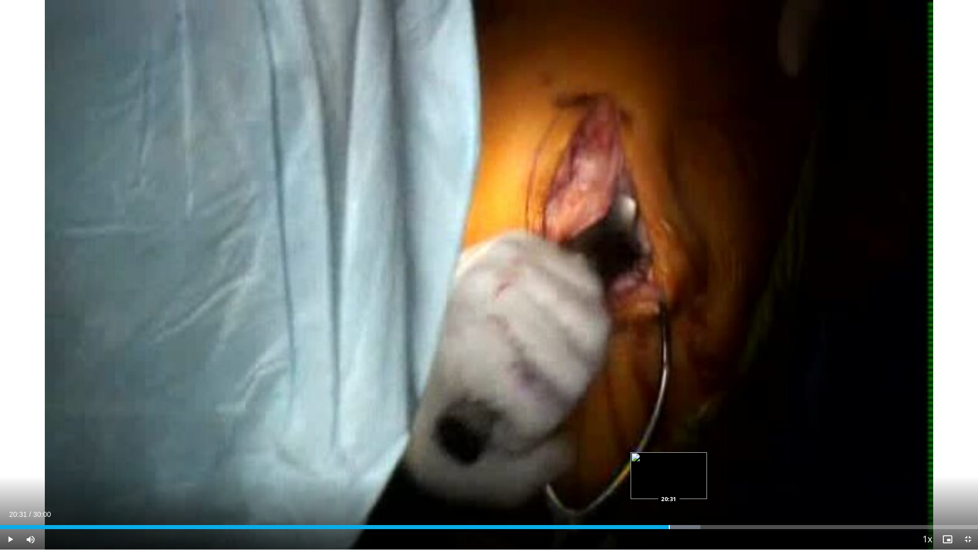
click at [669, 481] on div "Progress Bar" at bounding box center [669, 527] width 1 height 4
click at [0, 0] on div "Progress Bar" at bounding box center [0, 0] width 0 height 0
click at [689, 481] on div "Progress Bar" at bounding box center [689, 527] width 1 height 4
click at [701, 481] on div "Progress Bar" at bounding box center [701, 527] width 1 height 4
click at [711, 481] on div "Progress Bar" at bounding box center [711, 527] width 1 height 4
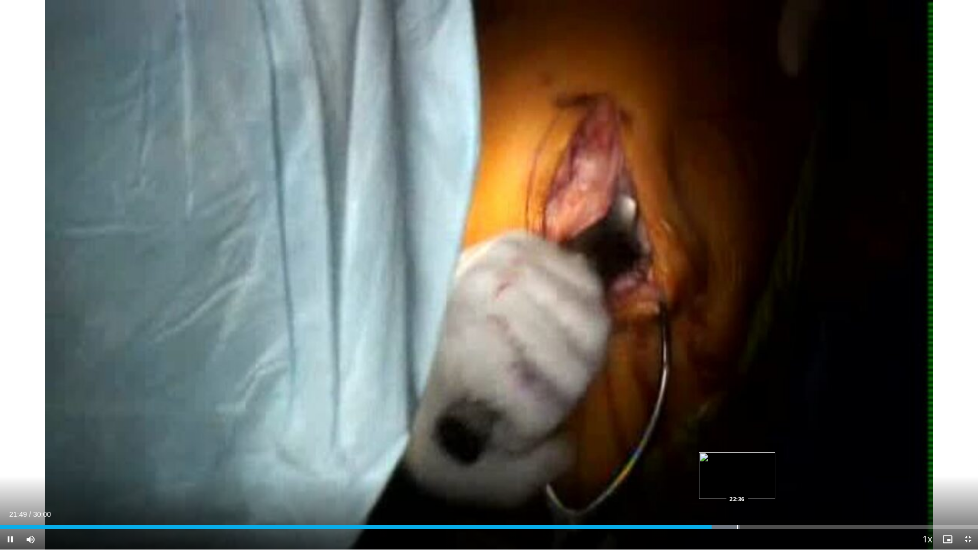
click at [737, 481] on div "Progress Bar" at bounding box center [737, 527] width 1 height 4
click at [749, 481] on div "Progress Bar" at bounding box center [749, 527] width 1 height 4
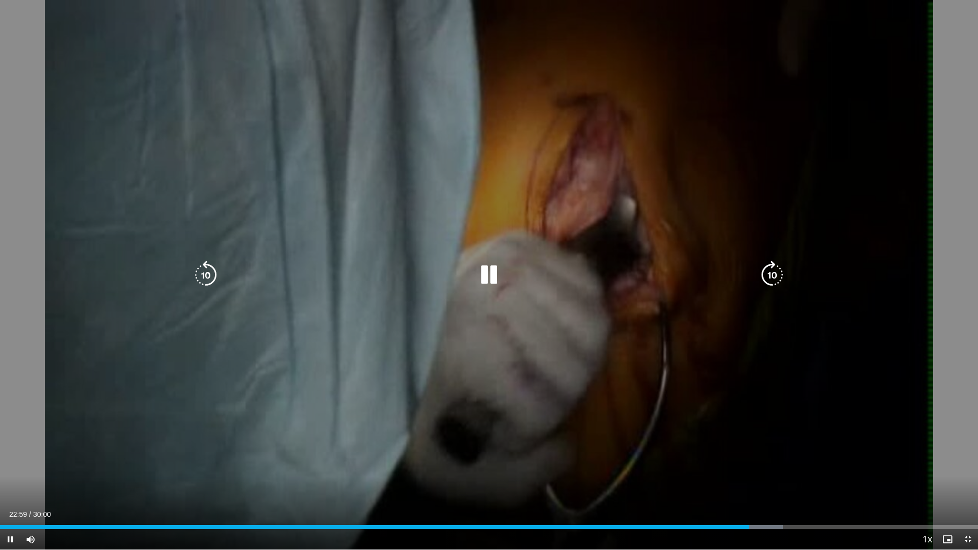
click at [762, 481] on div "Loaded : 80.07% 22:59 23:18" at bounding box center [489, 527] width 978 height 4
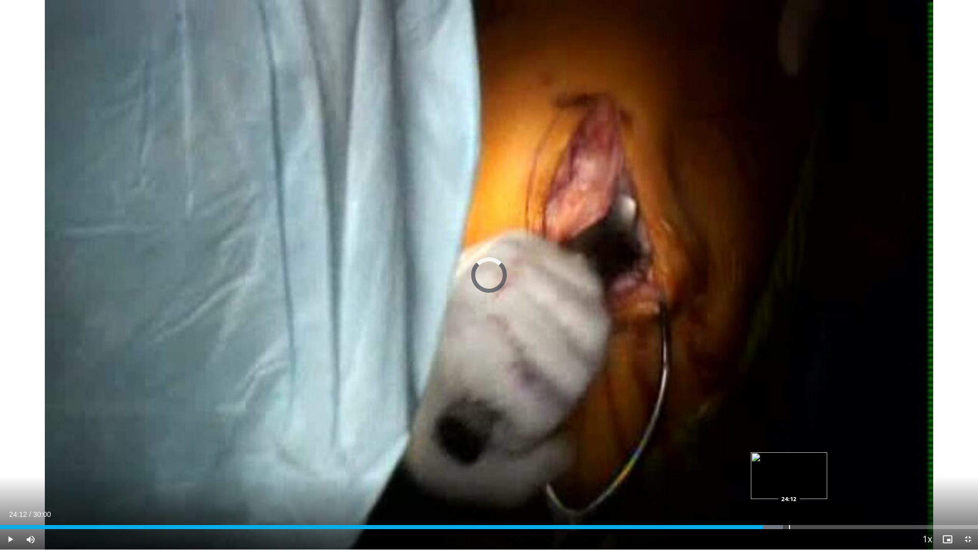
click at [789, 481] on div "Progress Bar" at bounding box center [789, 527] width 1 height 4
click at [799, 481] on div "Progress Bar" at bounding box center [799, 527] width 1 height 4
click at [809, 481] on div "Loaded : 81.74% 24:48 24:48" at bounding box center [489, 524] width 978 height 10
click at [820, 481] on div "Progress Bar" at bounding box center [820, 527] width 1 height 4
click at [829, 481] on div "Progress Bar" at bounding box center [829, 527] width 1 height 4
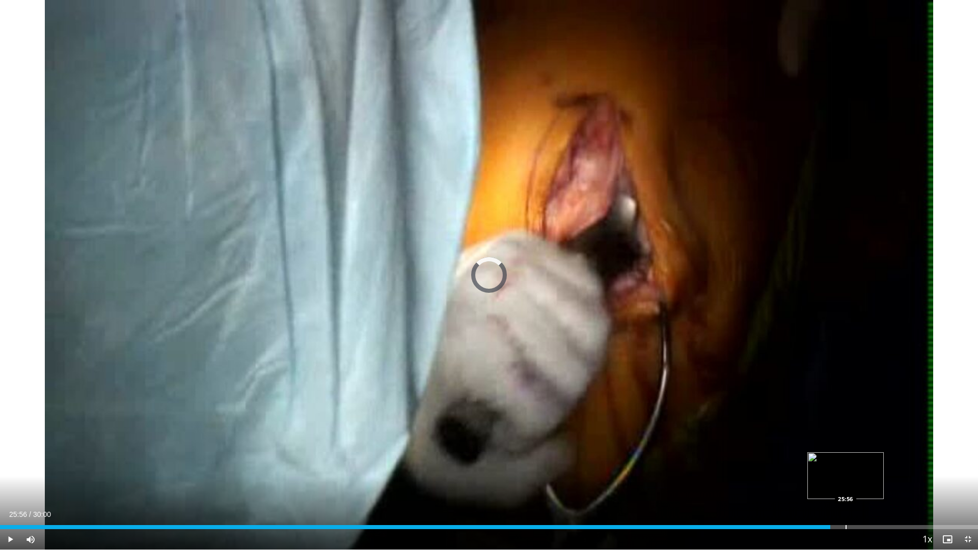
click at [845, 481] on div "Progress Bar" at bounding box center [845, 527] width 1 height 4
click at [854, 481] on div "Loaded : 87.85% 25:58 26:07" at bounding box center [489, 527] width 978 height 4
click at [867, 481] on div "Progress Bar" at bounding box center [866, 527] width 1 height 4
click at [875, 481] on div "Progress Bar" at bounding box center [875, 527] width 1 height 4
click at [886, 481] on div "Loaded : 90.63% 26:52 27:09" at bounding box center [489, 524] width 978 height 10
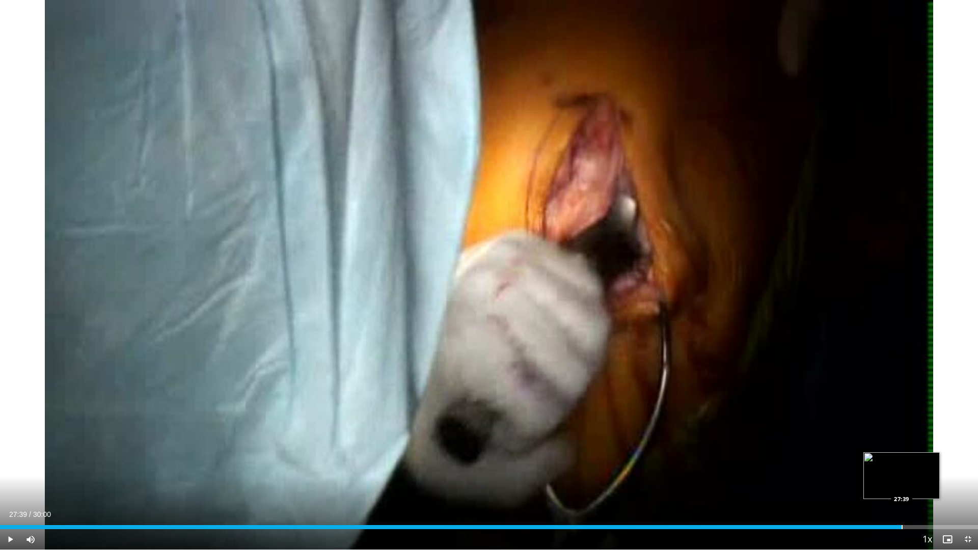
click at [901, 481] on div "Progress Bar" at bounding box center [901, 527] width 1 height 4
click at [921, 481] on div "Progress Bar" at bounding box center [921, 527] width 1 height 4
click at [935, 481] on div "Progress Bar" at bounding box center [935, 527] width 1 height 4
click at [941, 481] on div "Progress Bar" at bounding box center [941, 527] width 1 height 4
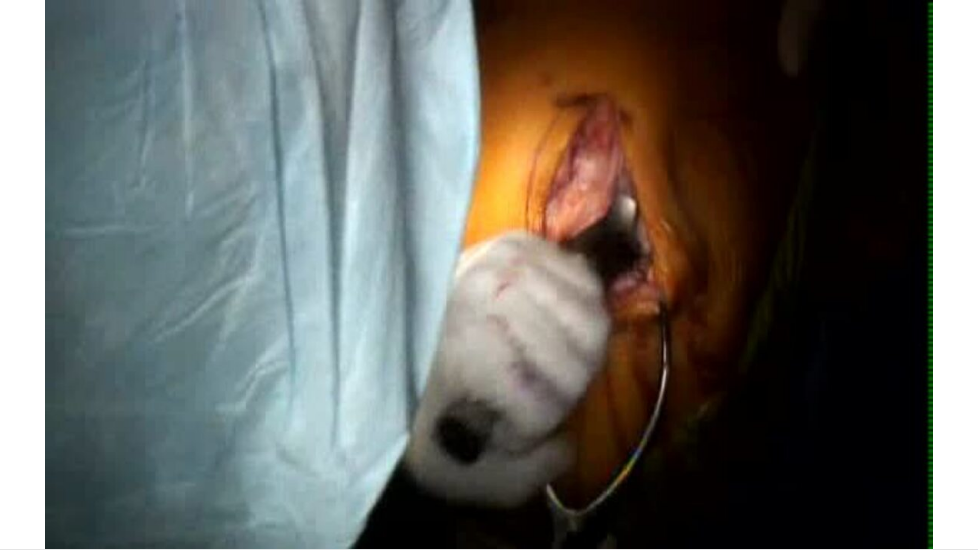
click at [960, 481] on video-js "**********" at bounding box center [489, 275] width 978 height 550
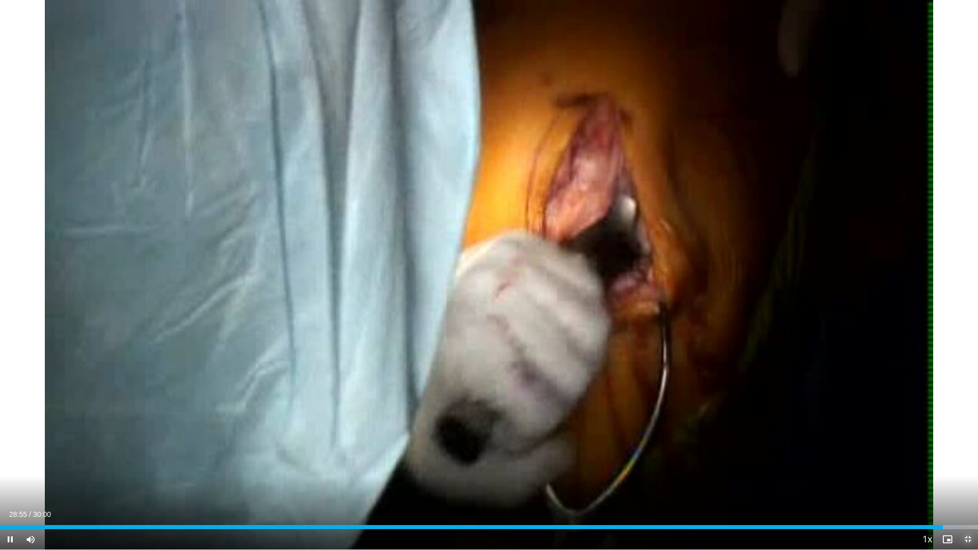
click at [968, 481] on span "Video Player" at bounding box center [967, 539] width 20 height 20
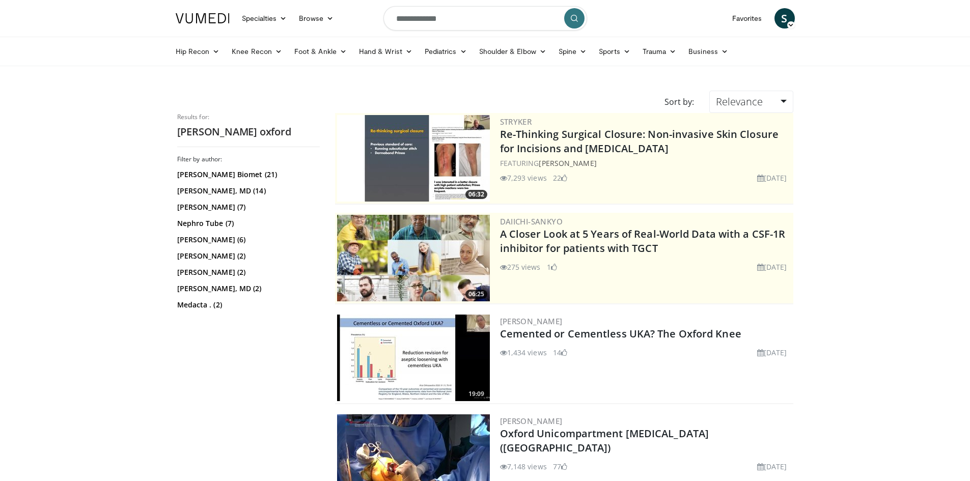
scroll to position [153, 0]
